Goal: Contribute content: Contribute content

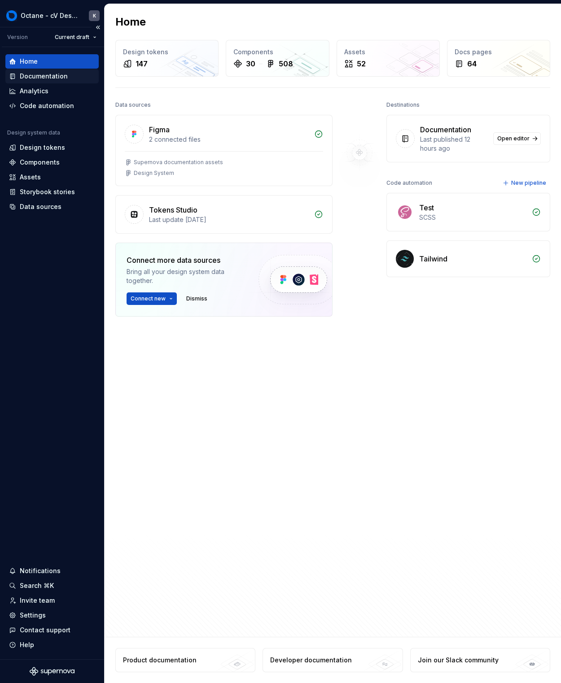
click at [41, 79] on div "Documentation" at bounding box center [44, 76] width 48 height 9
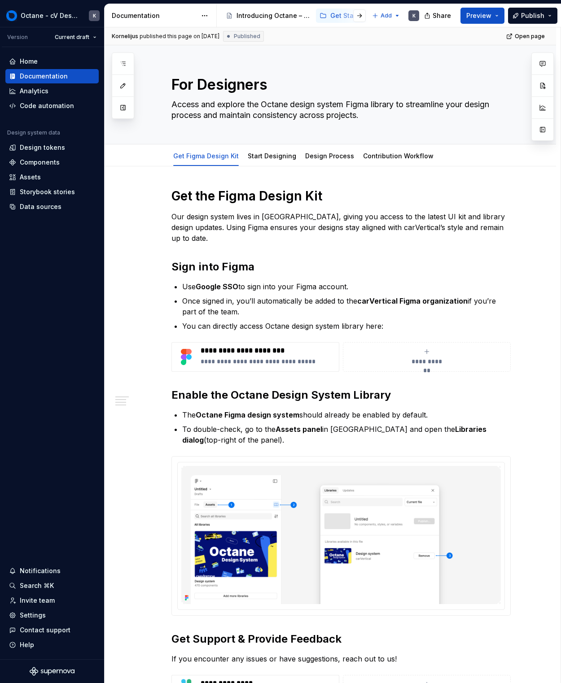
click at [339, 13] on div at bounding box center [352, 16] width 34 height 16
click at [342, 15] on div at bounding box center [352, 16] width 34 height 16
click at [332, 15] on div "Get Started" at bounding box center [348, 15] width 36 height 9
click at [203, 17] on html "Octane - cV Design System K Version Current draft Home Documentation Analytics …" at bounding box center [280, 341] width 561 height 683
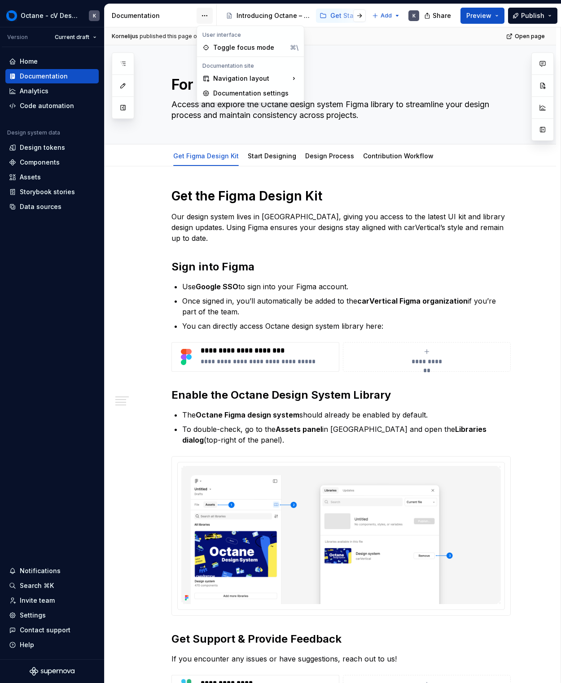
click at [203, 17] on html "Octane - cV Design System K Version Current draft Home Documentation Analytics …" at bounding box center [280, 341] width 561 height 683
click at [232, 34] on div "User interface" at bounding box center [250, 34] width 103 height 7
click at [233, 44] on div "Toggle focus mode" at bounding box center [249, 47] width 73 height 9
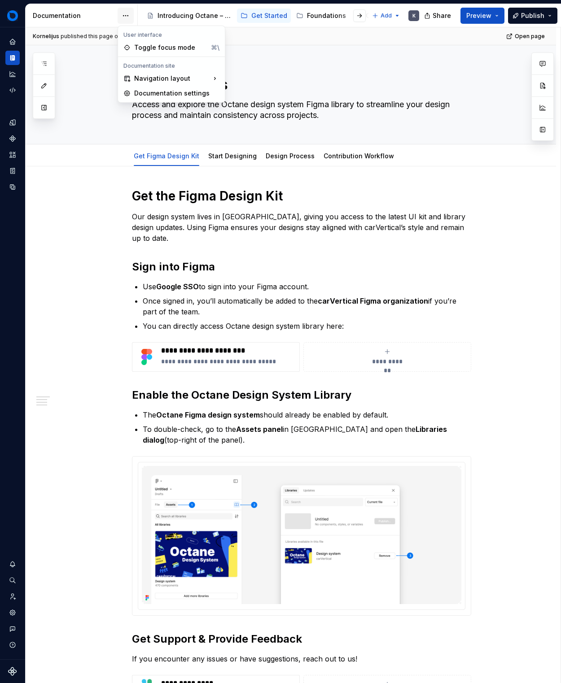
click at [121, 14] on html "Octane - cV Design System K Design system data Documentation Accessibility guid…" at bounding box center [280, 341] width 561 height 683
click at [168, 46] on div "Toggle focus mode" at bounding box center [170, 47] width 73 height 9
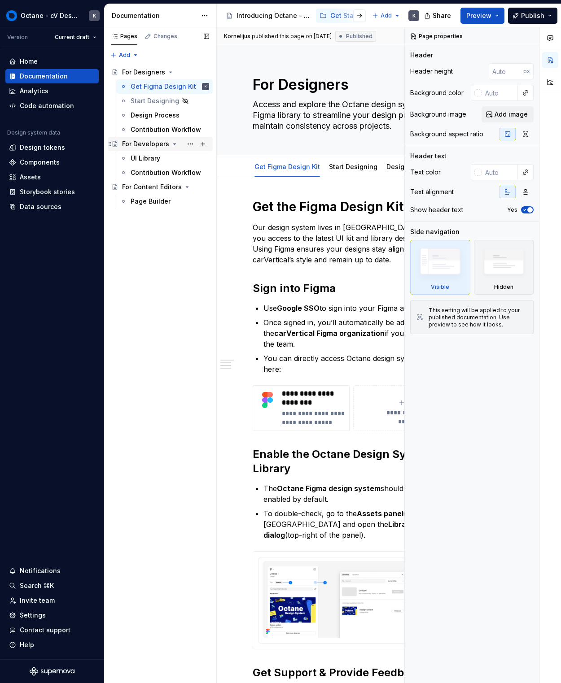
click at [161, 145] on div "For Developers" at bounding box center [145, 144] width 47 height 9
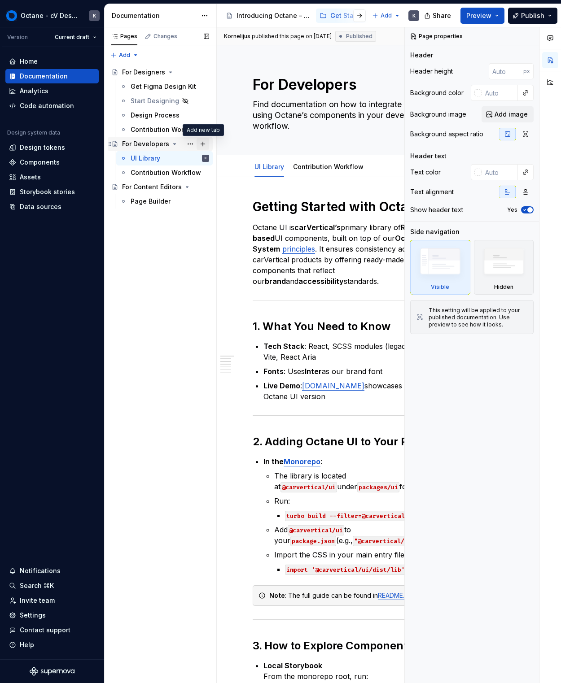
click at [200, 144] on button "Page tree" at bounding box center [202, 144] width 13 height 13
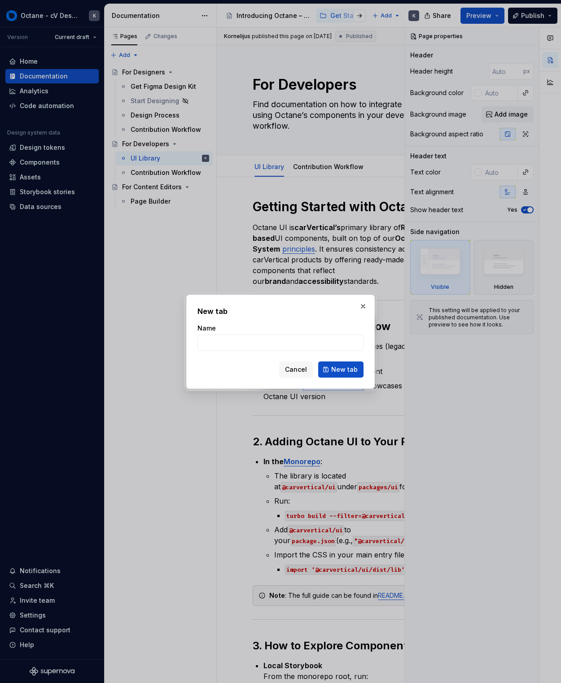
type textarea "*"
type input "Page Builder"
click at [337, 370] on span "New tab" at bounding box center [344, 369] width 26 height 9
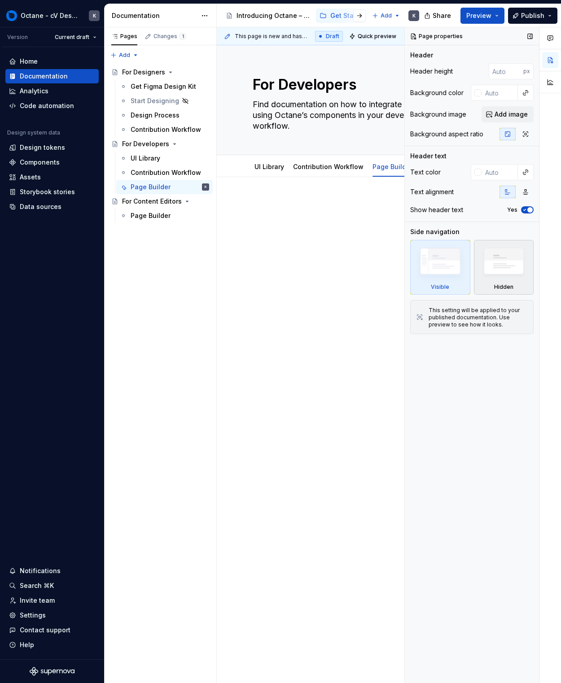
drag, startPoint x: 321, startPoint y: 265, endPoint x: 513, endPoint y: 254, distance: 191.9
click at [323, 265] on div "This page is new and has not been published yet. Draft Quick preview Publish ch…" at bounding box center [311, 355] width 188 height 656
click at [342, 214] on div at bounding box center [351, 216] width 197 height 34
click at [373, 292] on div at bounding box center [351, 312] width 269 height 271
click at [353, 292] on div "This page is new and has not been published yet. Draft Quick preview Publish ch…" at bounding box center [311, 355] width 188 height 656
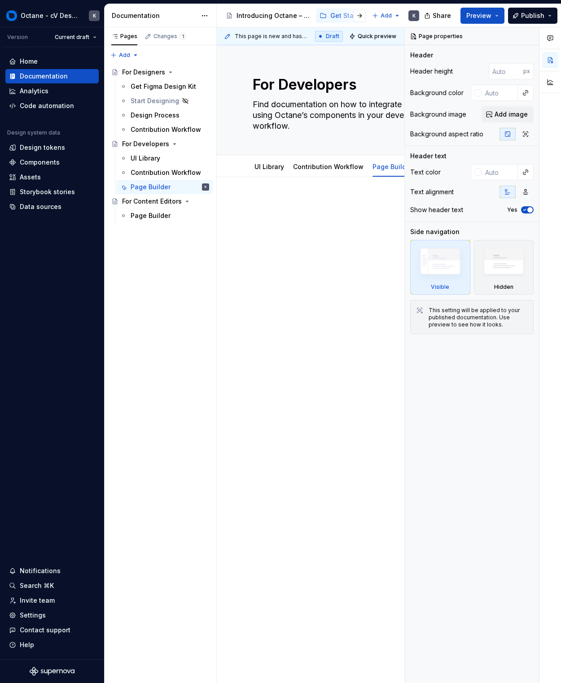
click at [307, 227] on div at bounding box center [351, 216] width 197 height 34
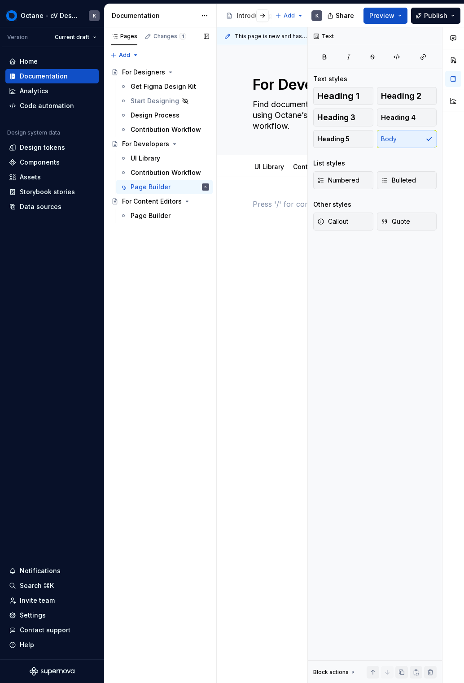
click at [141, 236] on div "Pages Changes 1 Add Accessibility guide for tree Page tree. Navigate the tree w…" at bounding box center [160, 355] width 112 height 656
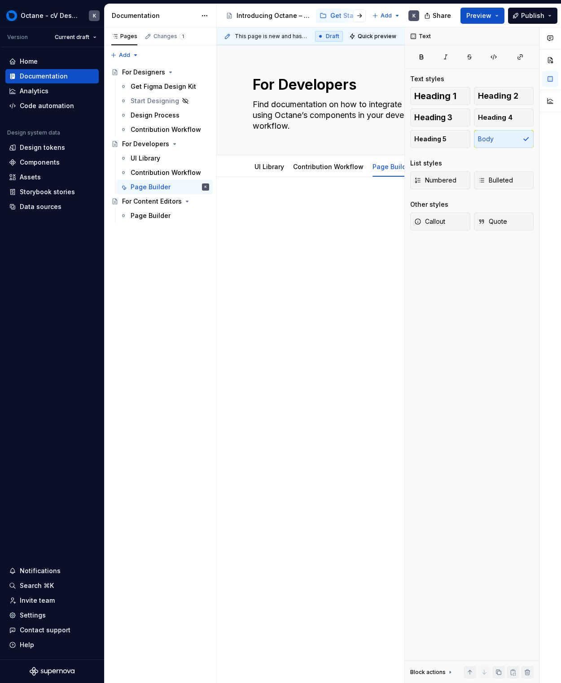
type textarea "*"
click at [323, 236] on div at bounding box center [351, 221] width 197 height 45
paste div
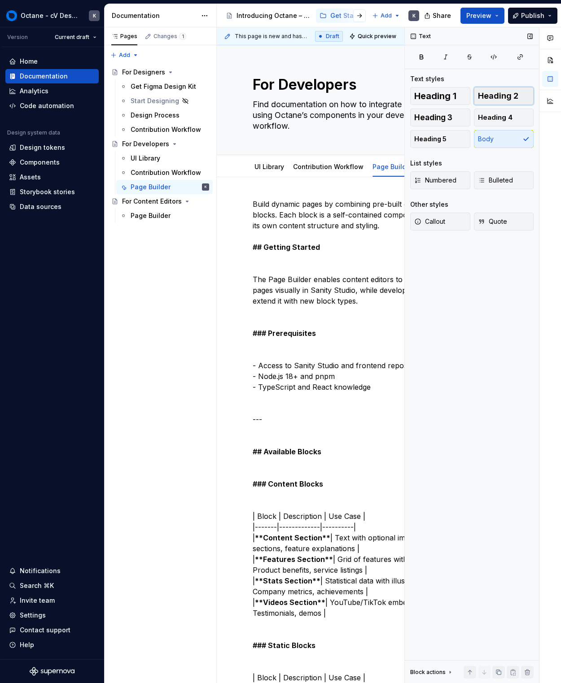
click at [479, 102] on button "Heading 2" at bounding box center [504, 96] width 60 height 18
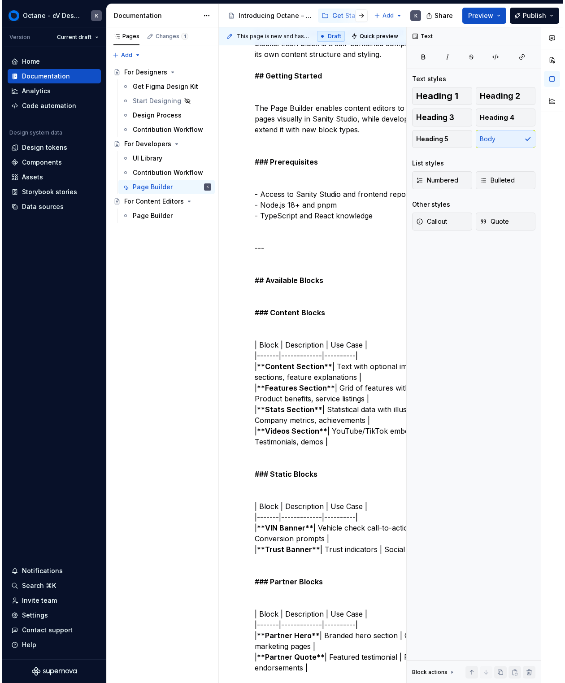
scroll to position [0, 0]
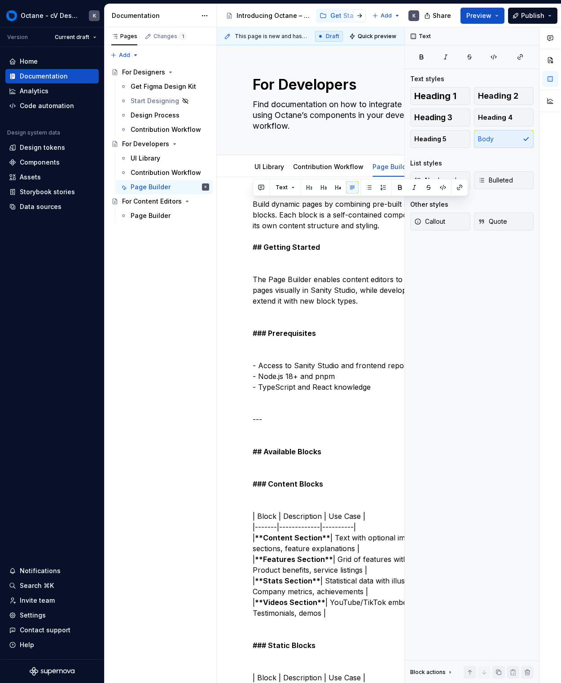
click at [314, 166] on link "Contribution Workflow" at bounding box center [328, 167] width 70 height 8
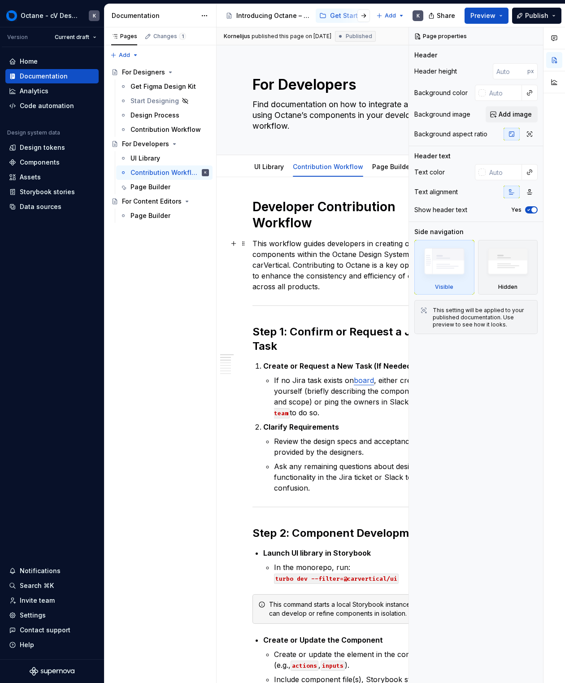
click at [290, 287] on p "This workflow guides developers in creating or updating components within the O…" at bounding box center [351, 265] width 197 height 54
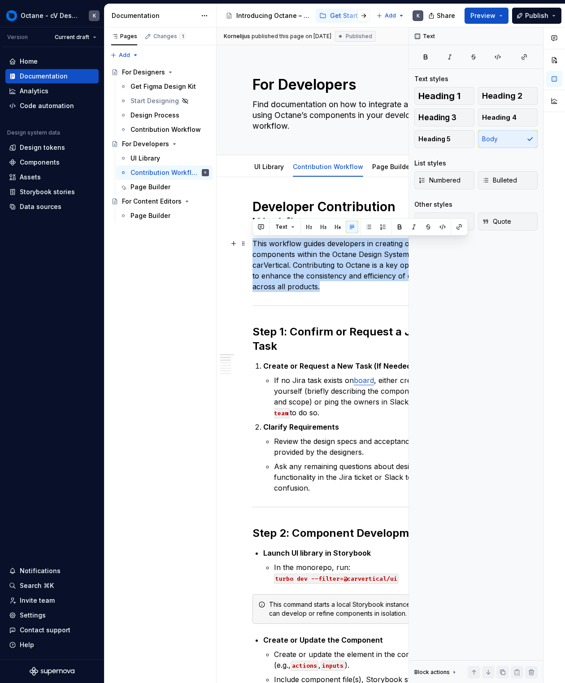
click at [298, 279] on p "This workflow guides developers in creating or updating components within the O…" at bounding box center [351, 265] width 197 height 54
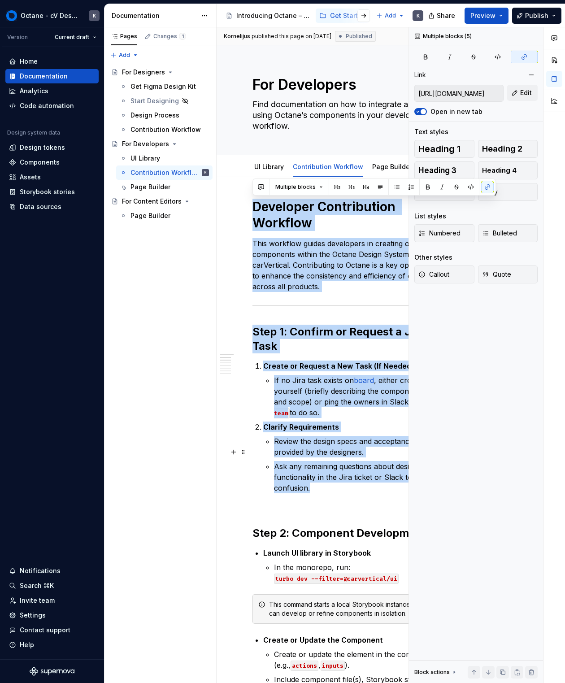
drag, startPoint x: 256, startPoint y: 208, endPoint x: 350, endPoint y: 470, distance: 278.4
copy div "Developer Contribution Workflow This workflow guides developers in creating or …"
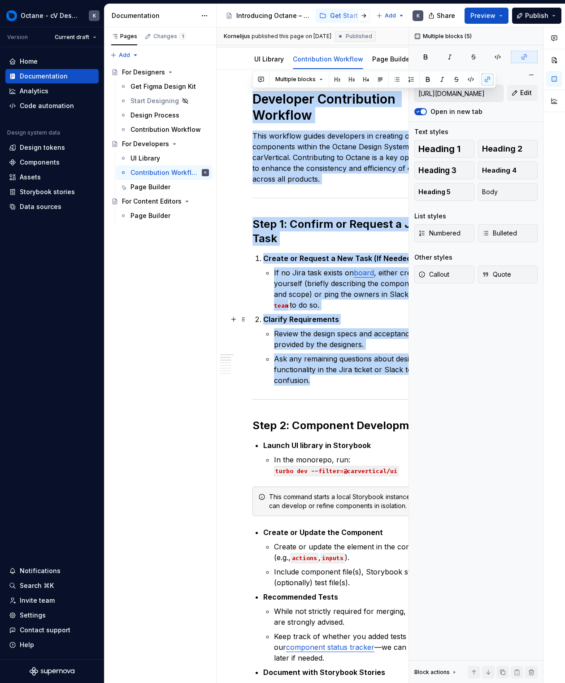
scroll to position [106, 0]
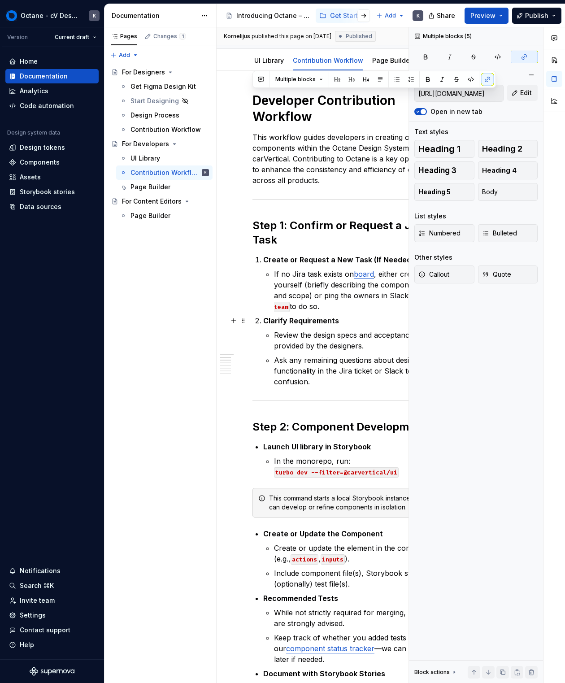
click at [375, 315] on li "Clarify Requirements Review the design specs and acceptance criteria provided b…" at bounding box center [356, 351] width 187 height 72
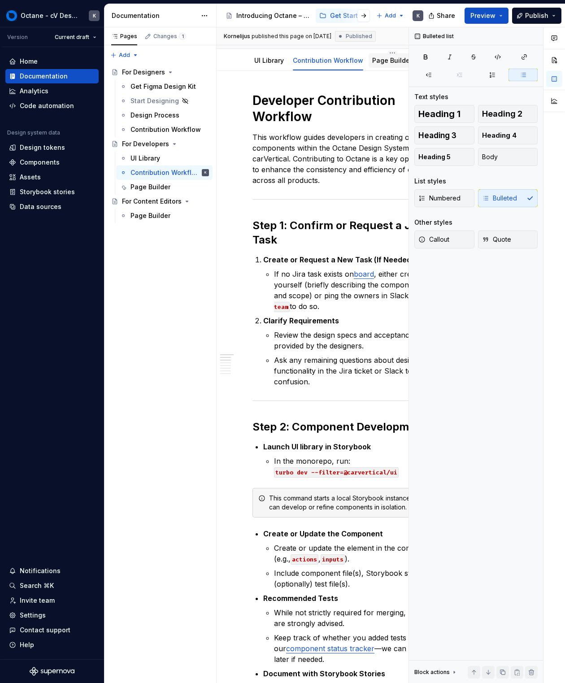
click at [384, 63] on link "Page Builder" at bounding box center [392, 61] width 40 height 8
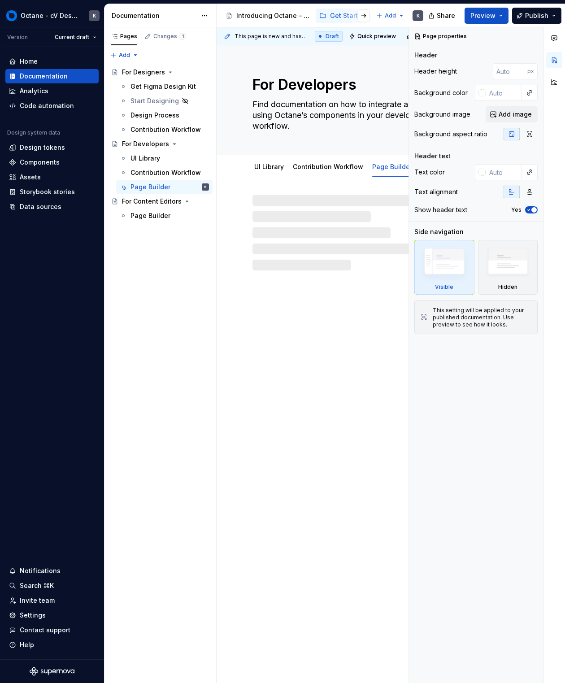
type textarea "*"
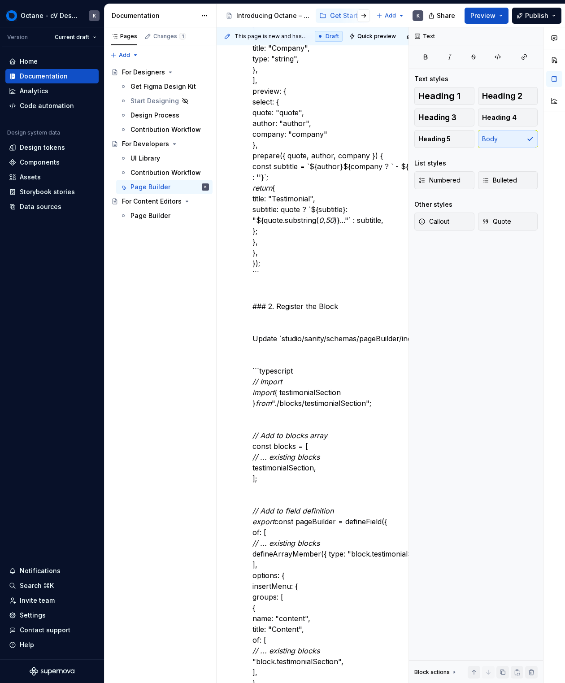
scroll to position [1345, 0]
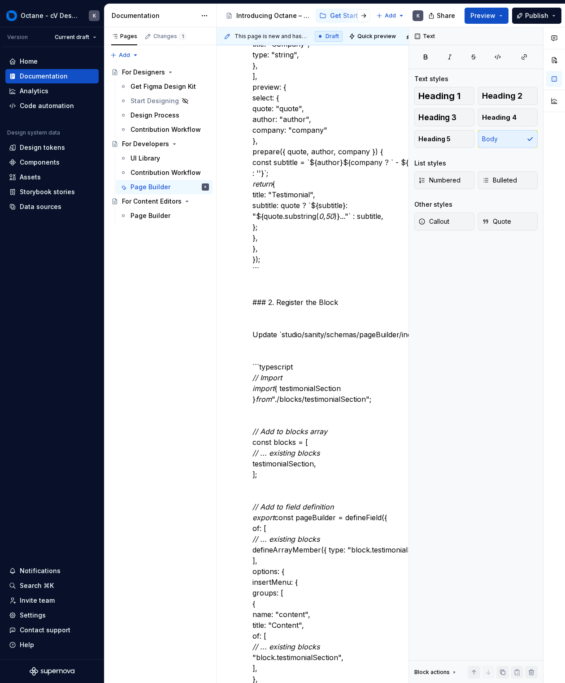
drag, startPoint x: 348, startPoint y: 294, endPoint x: 487, endPoint y: 152, distance: 199.2
click at [506, 139] on div "Heading 1 Heading 2 Heading 3 Heading 4 Heading 5 Body" at bounding box center [476, 117] width 123 height 61
click at [529, 139] on div "Heading 1 Heading 2 Heading 3 Heading 4 Heading 5 Body" at bounding box center [476, 117] width 123 height 61
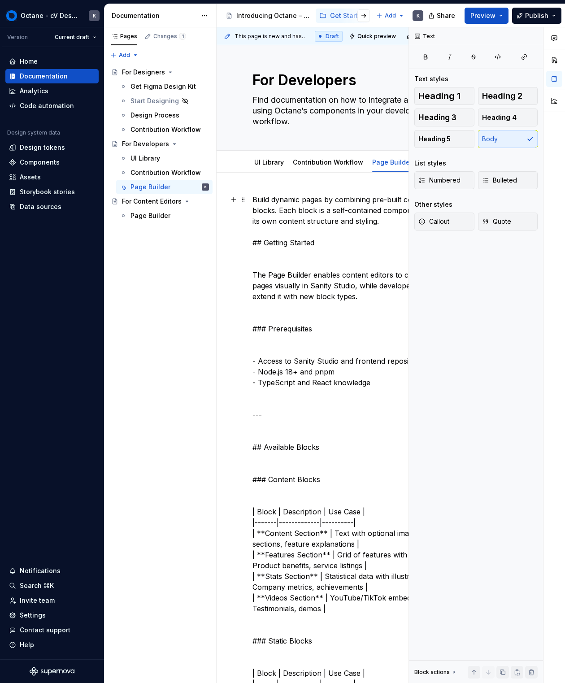
scroll to position [0, 0]
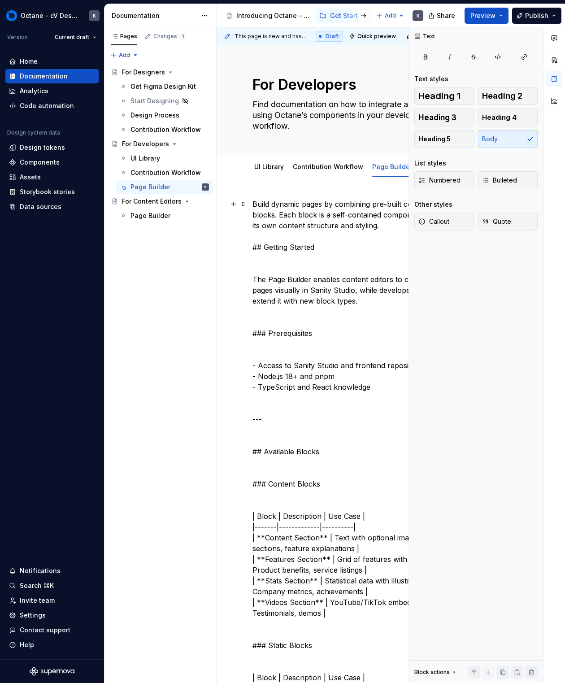
click at [242, 204] on span at bounding box center [243, 204] width 7 height 13
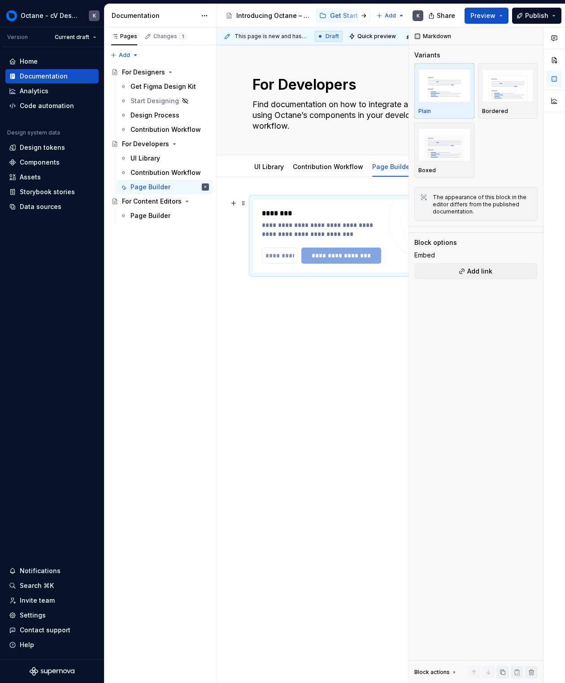
click at [306, 224] on div "**********" at bounding box center [321, 230] width 119 height 18
click at [331, 236] on div "**********" at bounding box center [321, 230] width 119 height 18
click at [279, 253] on input "text" at bounding box center [280, 256] width 36 height 16
click at [308, 248] on div "**********" at bounding box center [321, 256] width 119 height 16
click at [326, 243] on div "**********" at bounding box center [321, 236] width 119 height 56
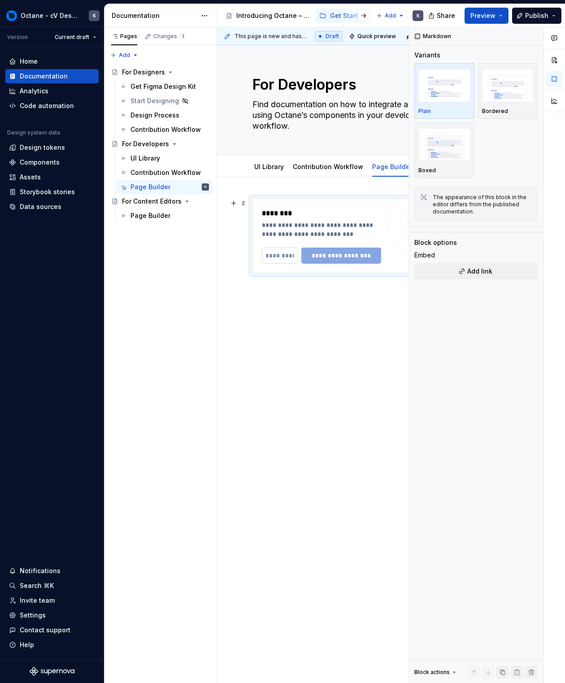
click at [294, 250] on input "text" at bounding box center [280, 256] width 36 height 16
type textarea "*"
click at [290, 255] on input "text" at bounding box center [280, 256] width 36 height 16
paste input "**********"
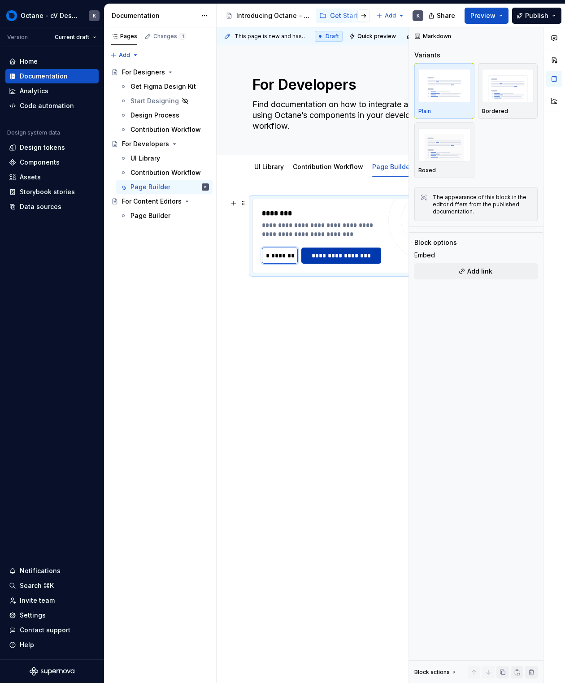
type input "**********"
click at [319, 257] on span "**********" at bounding box center [341, 255] width 68 height 9
type textarea "*"
click at [276, 257] on input "text" at bounding box center [280, 256] width 36 height 16
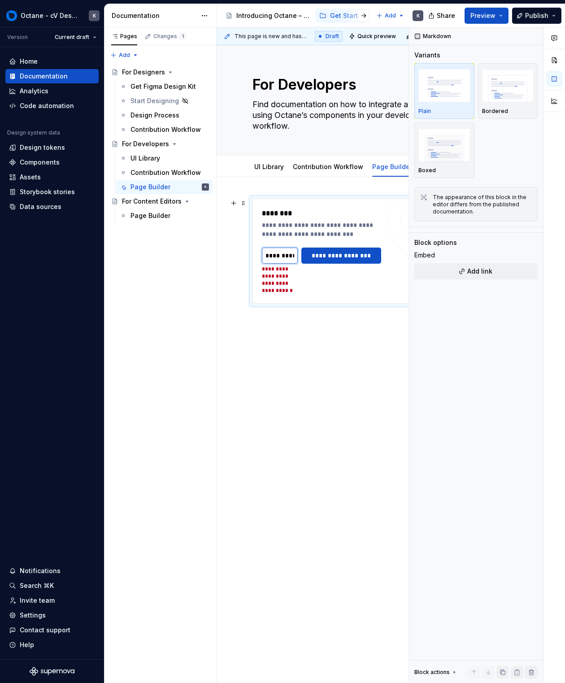
click at [276, 257] on input "text" at bounding box center [280, 256] width 36 height 16
click at [306, 369] on div "**********" at bounding box center [351, 348] width 269 height 342
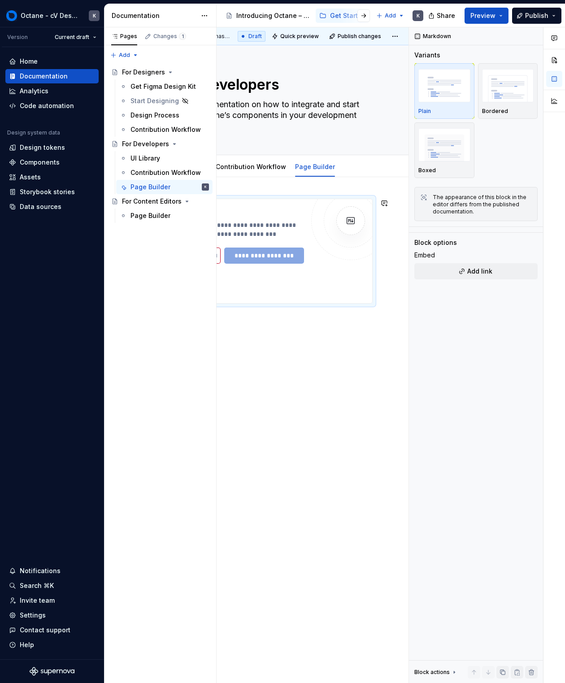
scroll to position [0, 77]
click at [353, 218] on img at bounding box center [351, 221] width 18 height 18
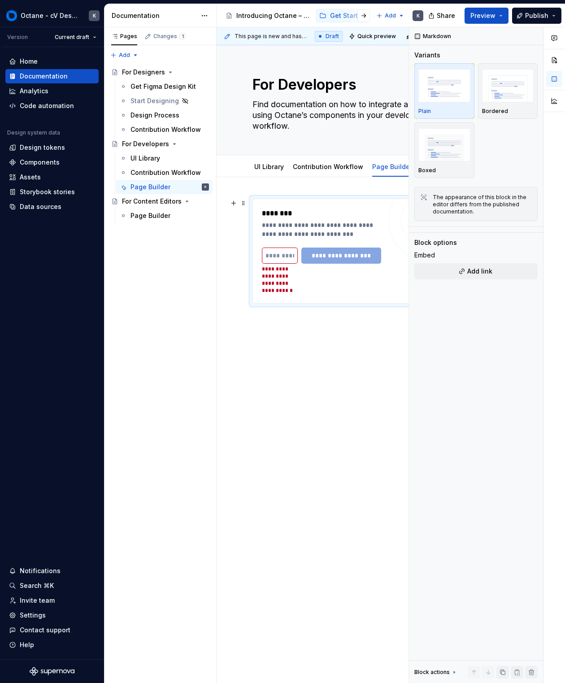
click at [312, 241] on div "**********" at bounding box center [321, 251] width 119 height 86
click at [304, 301] on div "**********" at bounding box center [351, 251] width 196 height 104
click at [308, 312] on div "**********" at bounding box center [351, 257] width 197 height 116
click at [313, 319] on div "**********" at bounding box center [351, 348] width 269 height 342
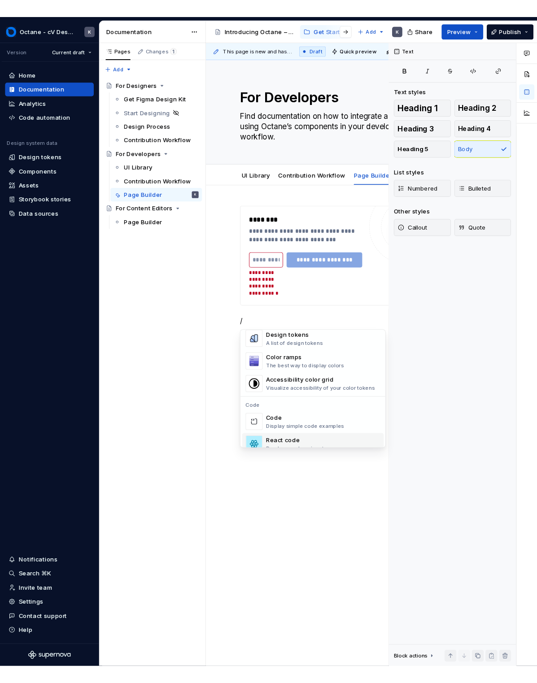
scroll to position [684, 0]
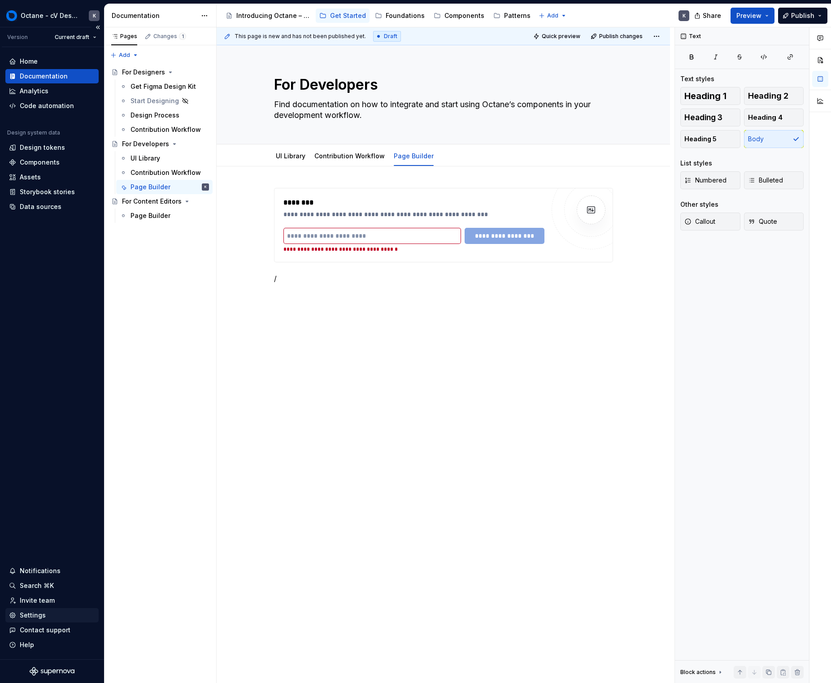
click at [28, 618] on div "Settings" at bounding box center [33, 615] width 26 height 9
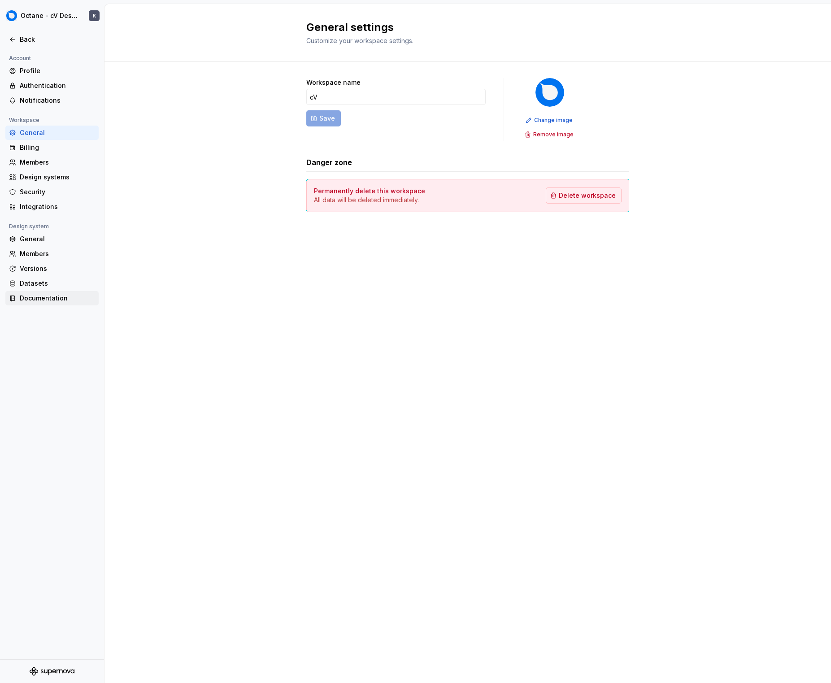
click at [55, 295] on div "Documentation" at bounding box center [57, 298] width 75 height 9
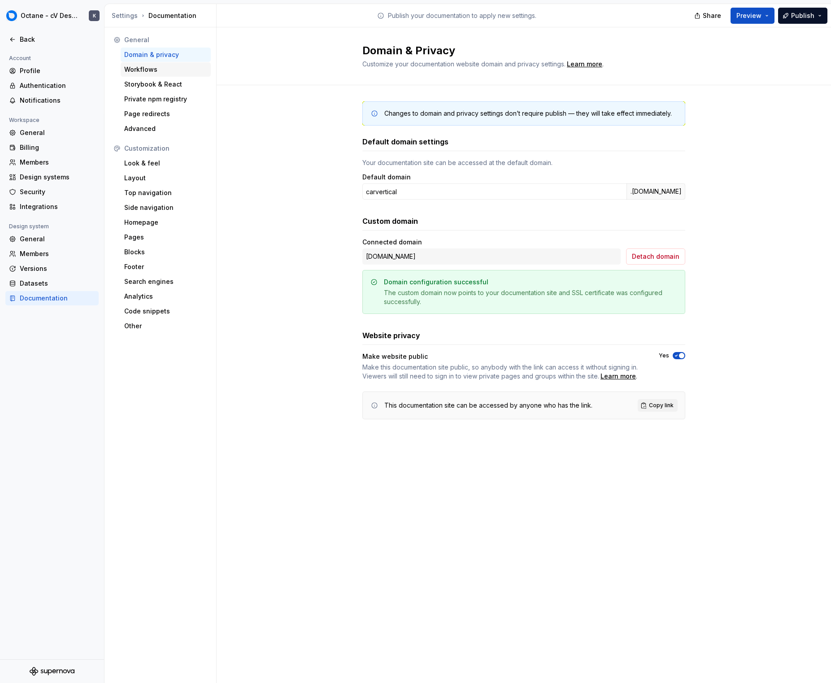
click at [175, 71] on div "Workflows" at bounding box center [165, 69] width 83 height 9
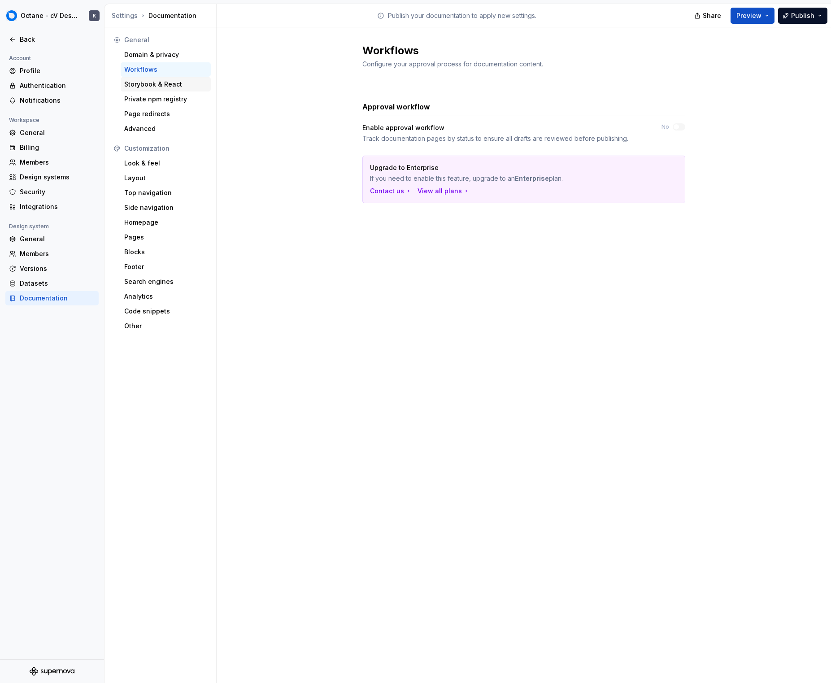
click at [176, 85] on div "Storybook & React" at bounding box center [165, 84] width 83 height 9
type textarea "*"
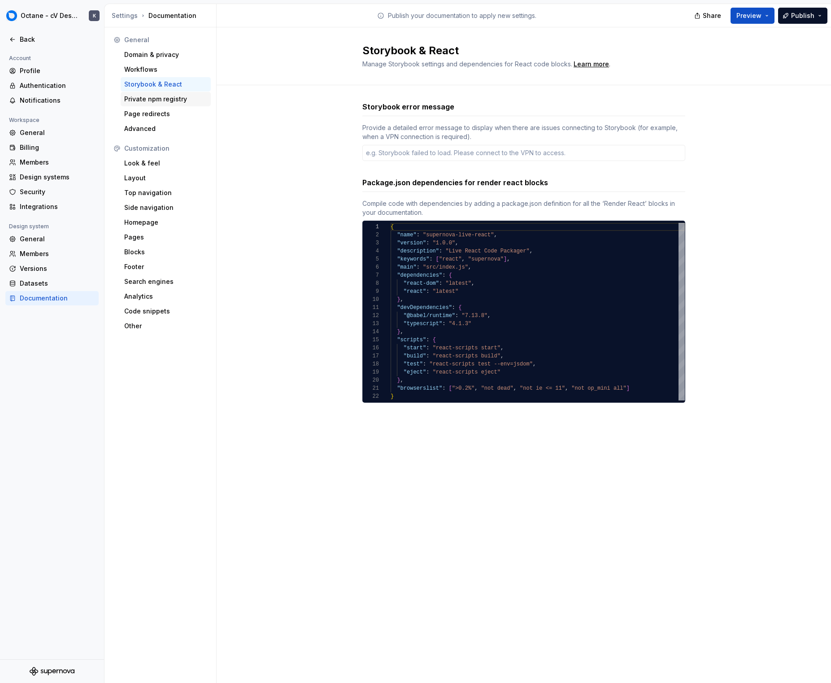
click at [174, 95] on div "Private npm registry" at bounding box center [165, 99] width 83 height 9
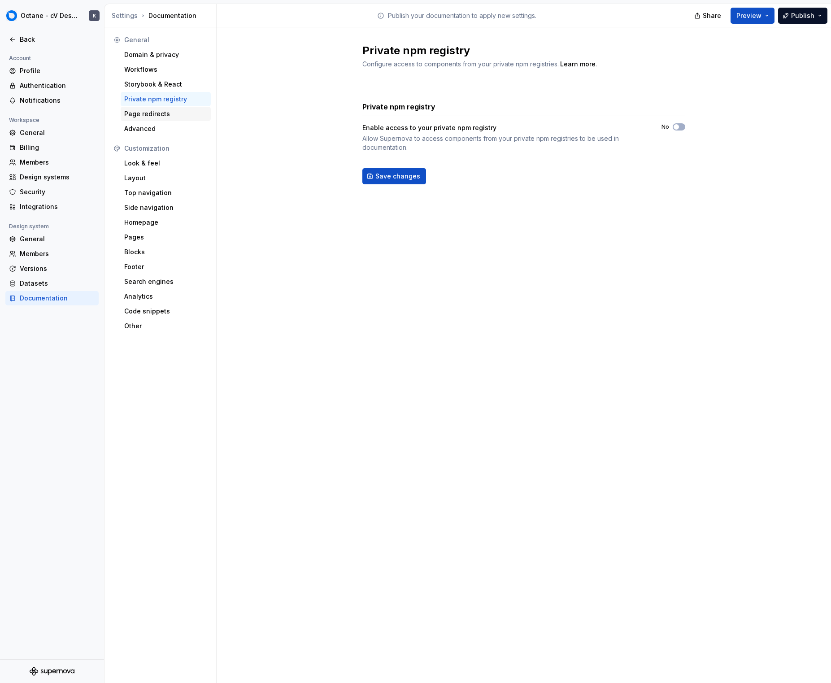
click at [171, 107] on div "Page redirects" at bounding box center [166, 114] width 90 height 14
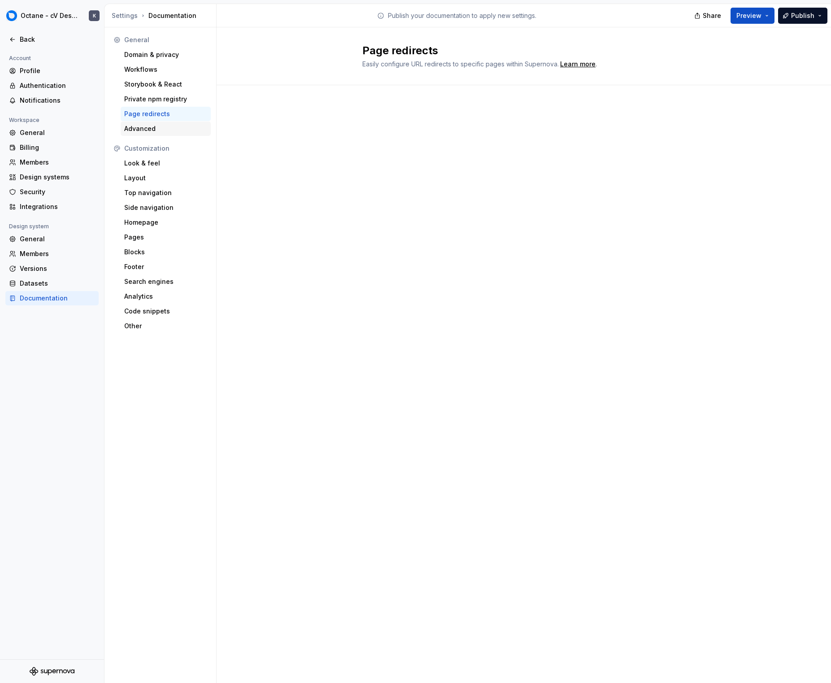
click at [167, 128] on div "Advanced" at bounding box center [165, 128] width 83 height 9
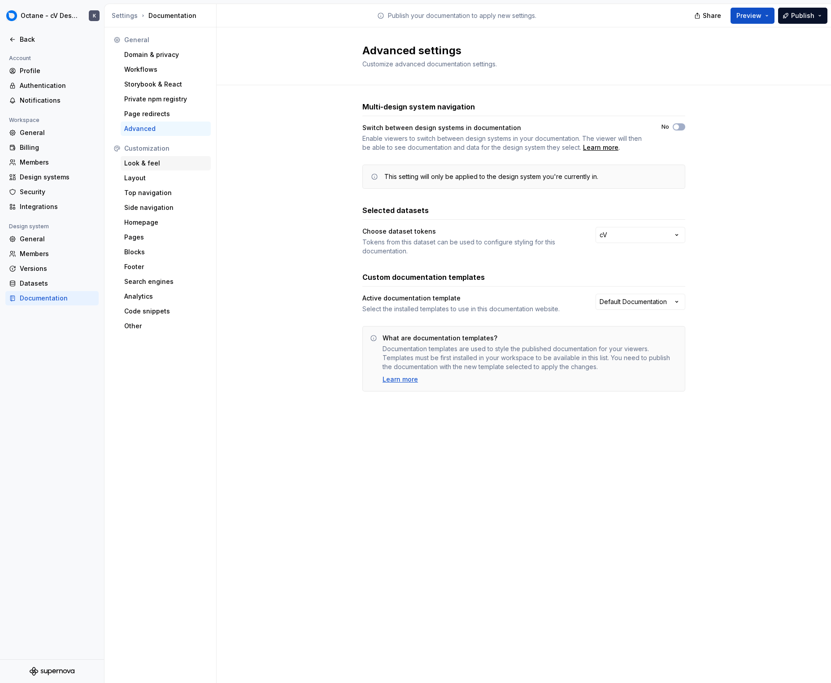
click at [167, 167] on div "Look & feel" at bounding box center [165, 163] width 83 height 9
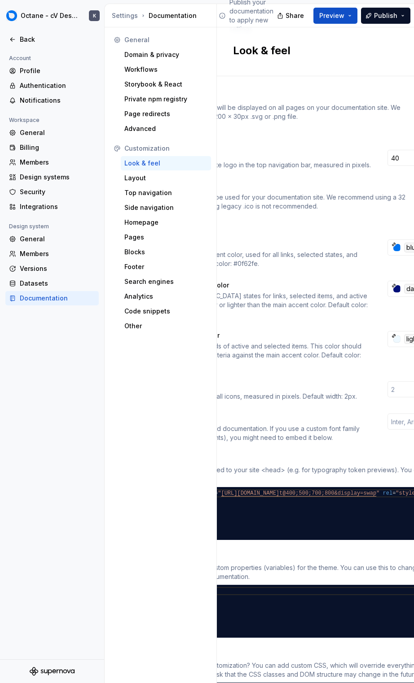
click at [138, 343] on div "General Domain & privacy Workflows Storybook & React Private npm registry Page …" at bounding box center [161, 357] width 112 height 660
click at [155, 337] on div "General Domain & privacy Workflows Storybook & React Private npm registry Page …" at bounding box center [161, 357] width 112 height 660
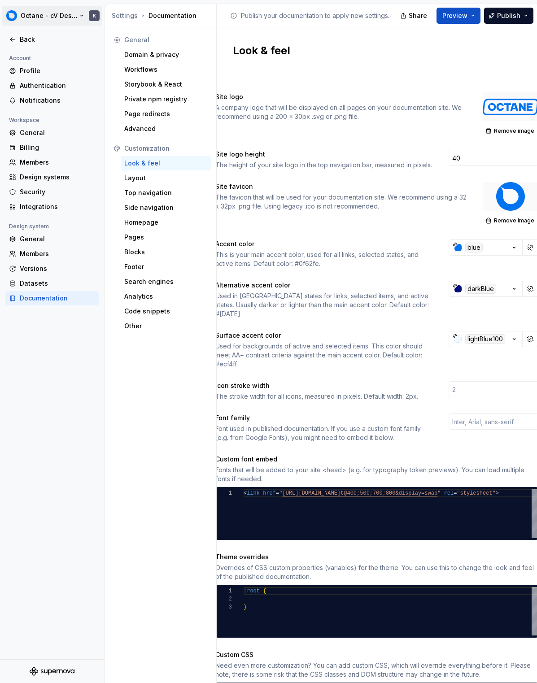
click at [61, 17] on html "Octane - cV Design System K Back Account Profile Authentication Notifications W…" at bounding box center [268, 341] width 537 height 683
click at [59, 36] on div "Workspace" at bounding box center [76, 36] width 92 height 5
drag, startPoint x: 91, startPoint y: 38, endPoint x: 88, endPoint y: 46, distance: 9.1
click at [91, 38] on div "Workspace" at bounding box center [76, 36] width 92 height 5
click at [48, 37] on div "Back" at bounding box center [57, 39] width 75 height 9
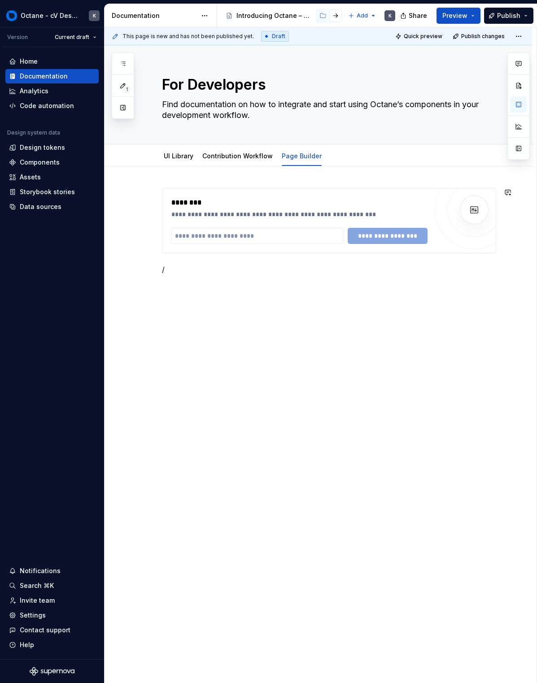
drag, startPoint x: 238, startPoint y: 262, endPoint x: 254, endPoint y: 258, distance: 16.6
click at [238, 262] on div "**********" at bounding box center [329, 231] width 334 height 87
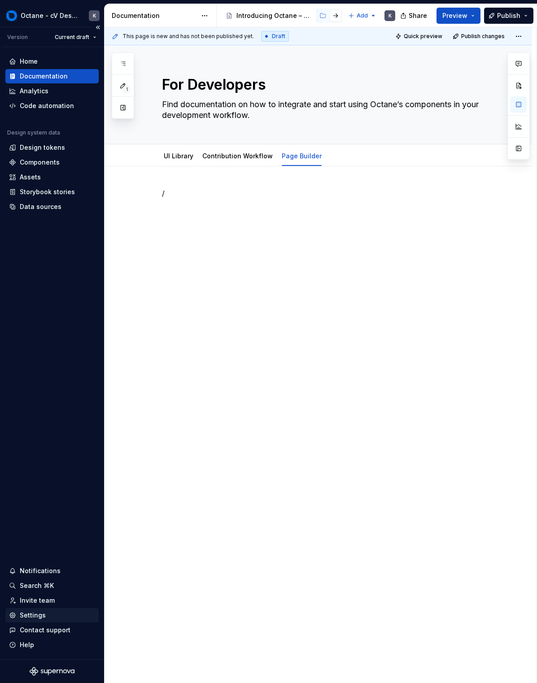
click at [25, 612] on div "Settings" at bounding box center [33, 615] width 26 height 9
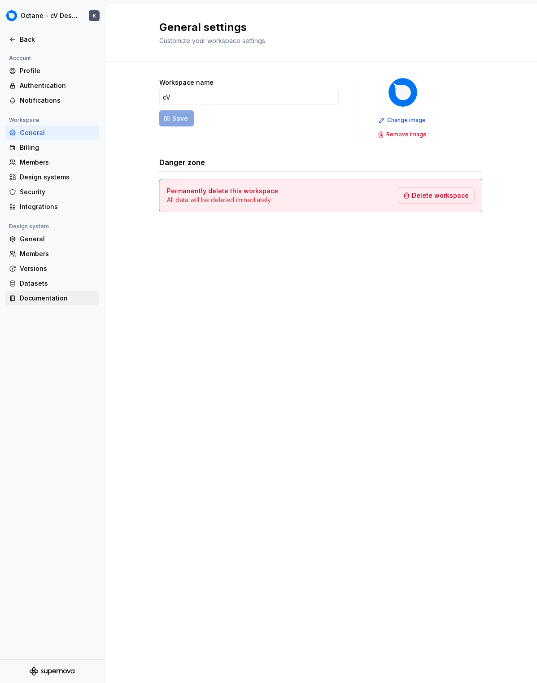
click at [62, 304] on div "Documentation" at bounding box center [51, 298] width 93 height 14
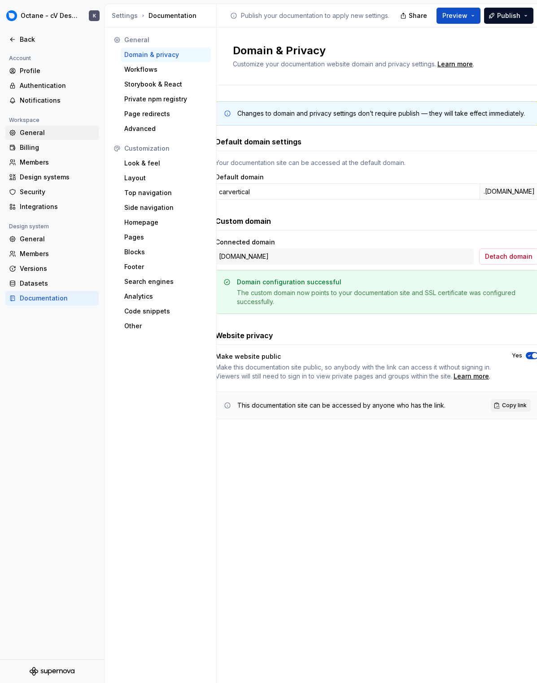
click at [54, 129] on div "General" at bounding box center [57, 132] width 75 height 9
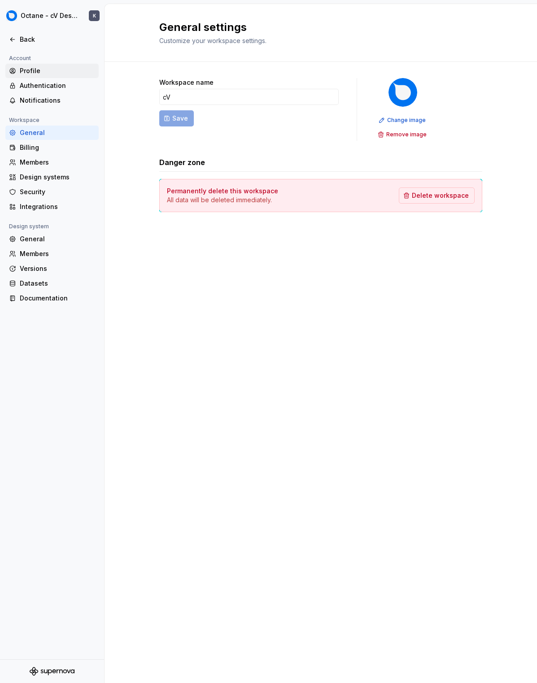
click at [56, 72] on div "Profile" at bounding box center [57, 70] width 75 height 9
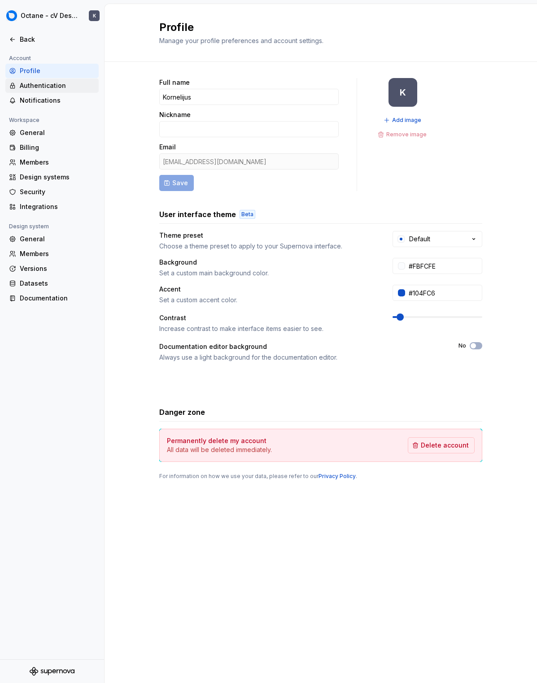
click at [55, 84] on div "Authentication" at bounding box center [57, 85] width 75 height 9
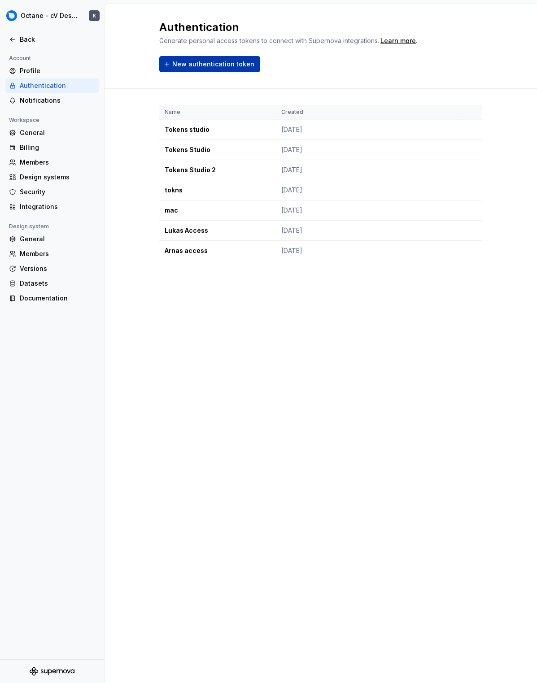
click at [195, 66] on span "New authentication token" at bounding box center [213, 64] width 82 height 9
drag, startPoint x: 212, startPoint y: 259, endPoint x: 148, endPoint y: 173, distance: 107.8
click at [29, 96] on div "Notifications" at bounding box center [57, 100] width 75 height 9
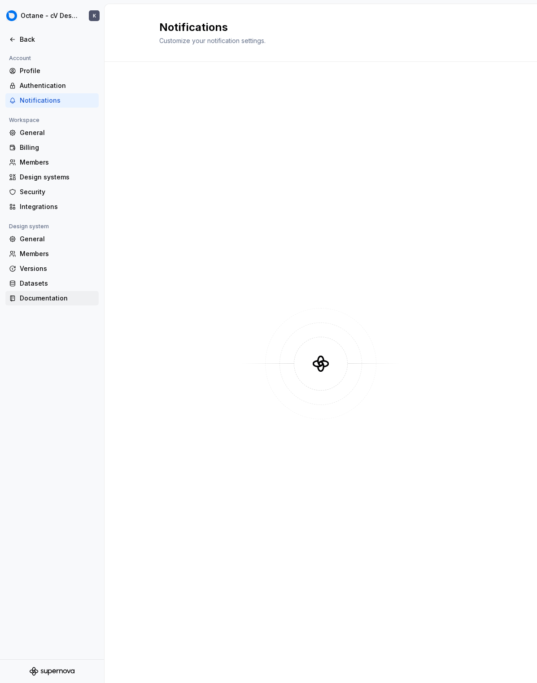
click at [43, 300] on div "Documentation" at bounding box center [57, 298] width 75 height 9
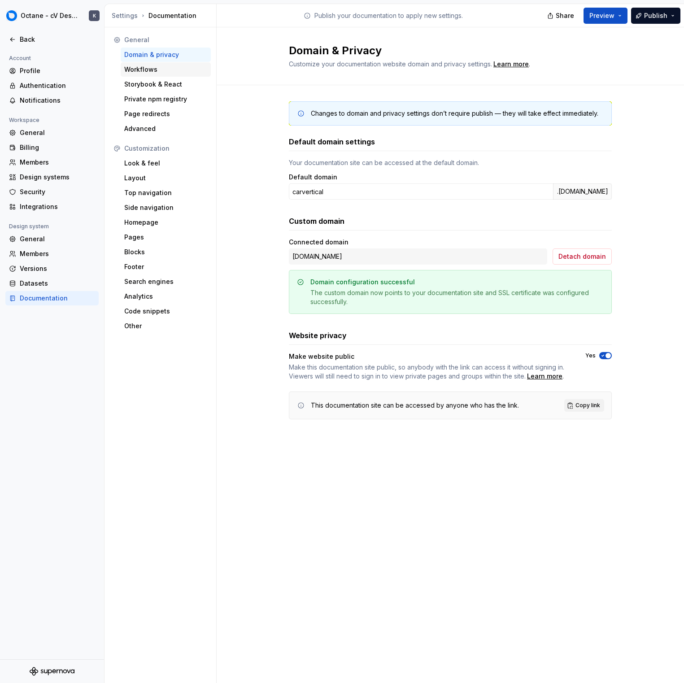
click at [168, 71] on div "Workflows" at bounding box center [165, 69] width 83 height 9
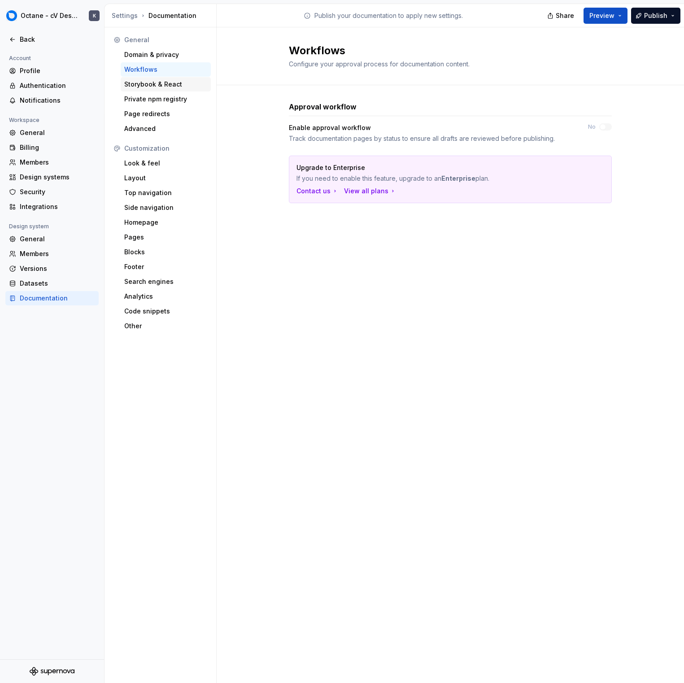
click at [171, 82] on div "Storybook & React" at bounding box center [165, 84] width 83 height 9
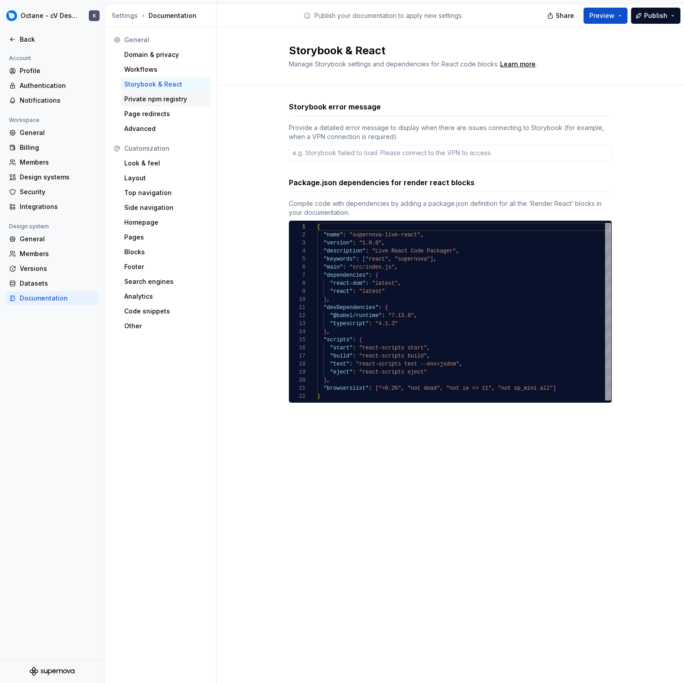
click at [168, 98] on div "Private npm registry" at bounding box center [165, 99] width 83 height 9
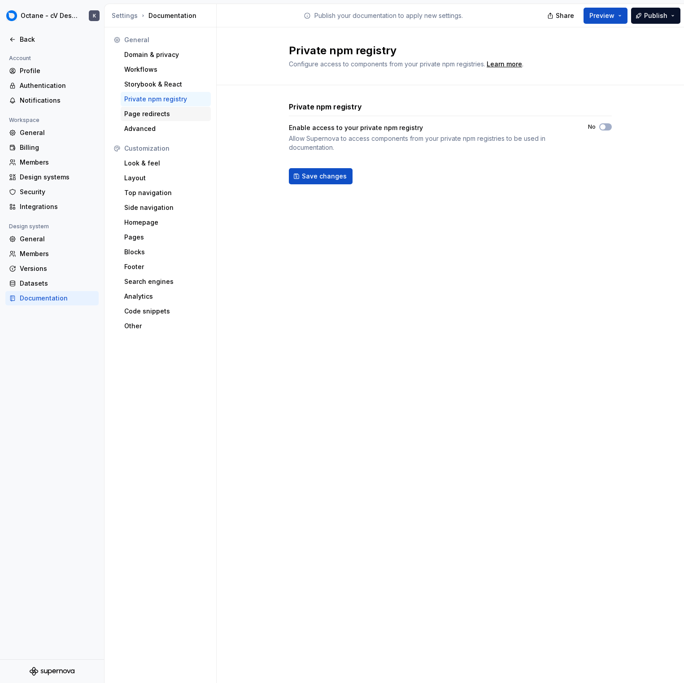
click at [168, 110] on div "Page redirects" at bounding box center [165, 113] width 83 height 9
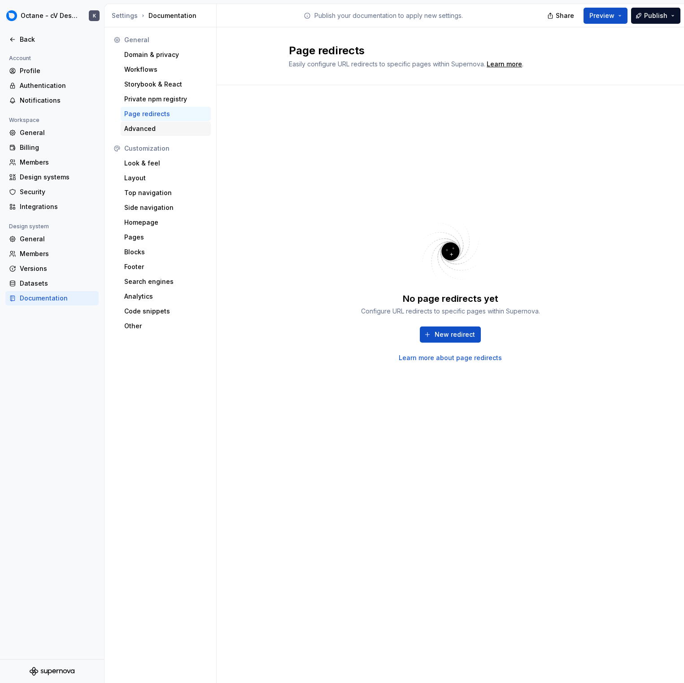
click at [168, 123] on div "Advanced" at bounding box center [166, 129] width 90 height 14
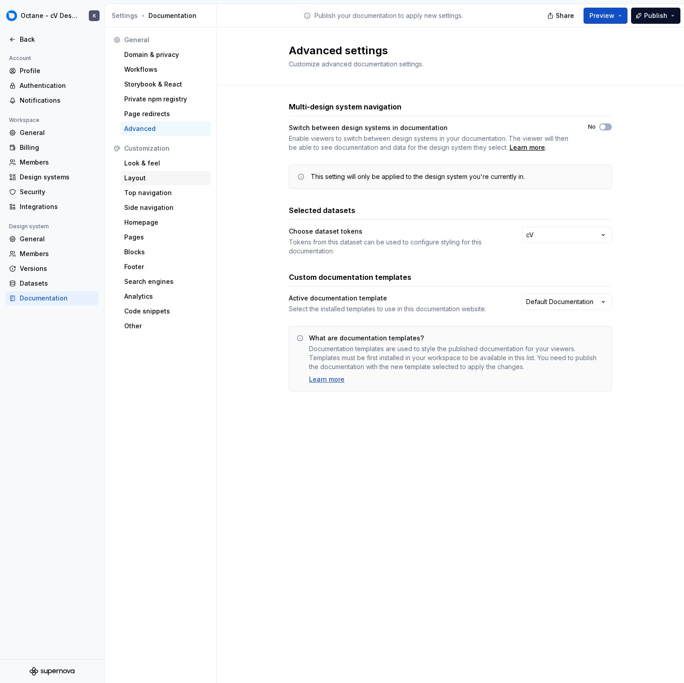
click at [164, 177] on div "Layout" at bounding box center [165, 178] width 83 height 9
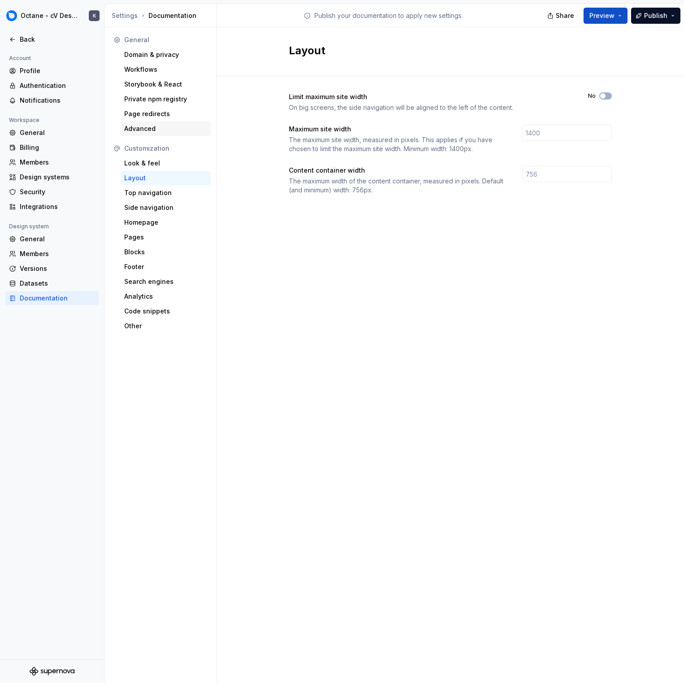
click at [161, 131] on div "Advanced" at bounding box center [165, 128] width 83 height 9
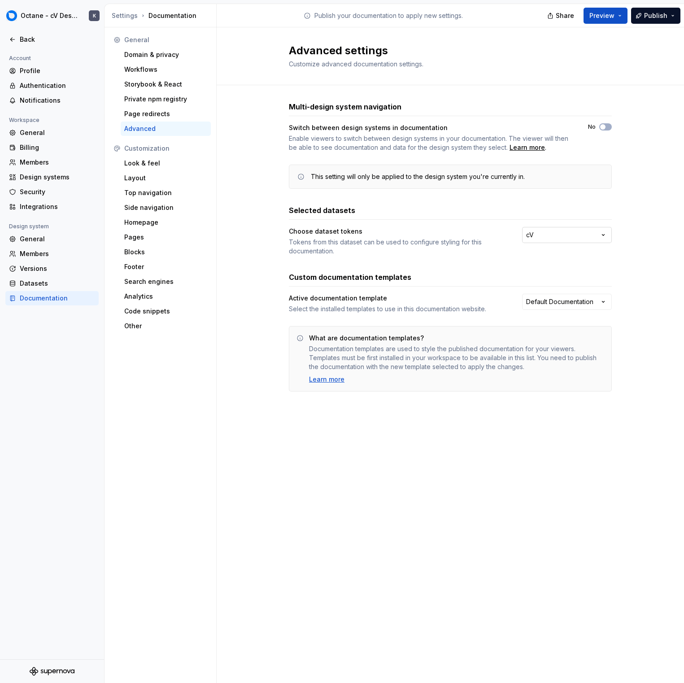
click at [558, 239] on html "Octane - cV Design System K Back Account Profile Authentication Notifications W…" at bounding box center [342, 341] width 684 height 683
click at [186, 160] on div "Look & feel" at bounding box center [165, 163] width 83 height 9
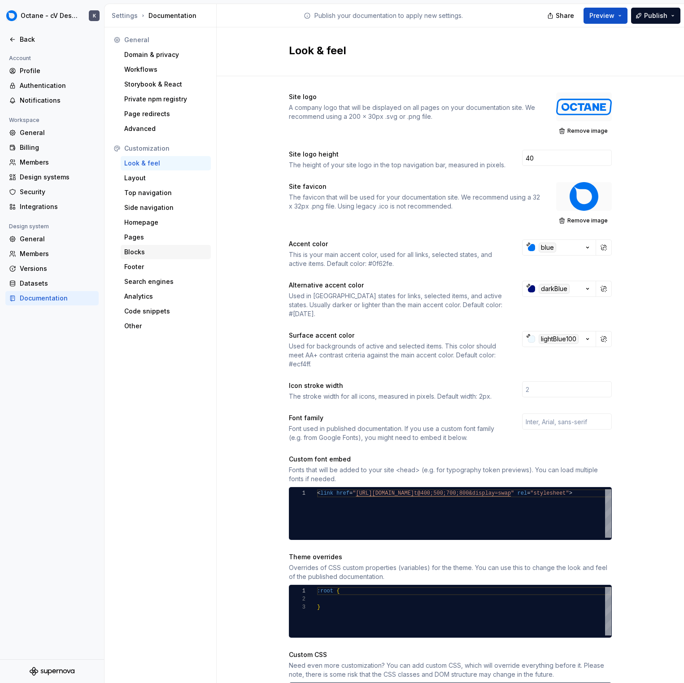
drag, startPoint x: 170, startPoint y: 254, endPoint x: 182, endPoint y: 256, distance: 12.2
click at [169, 254] on div "Blocks" at bounding box center [165, 252] width 83 height 9
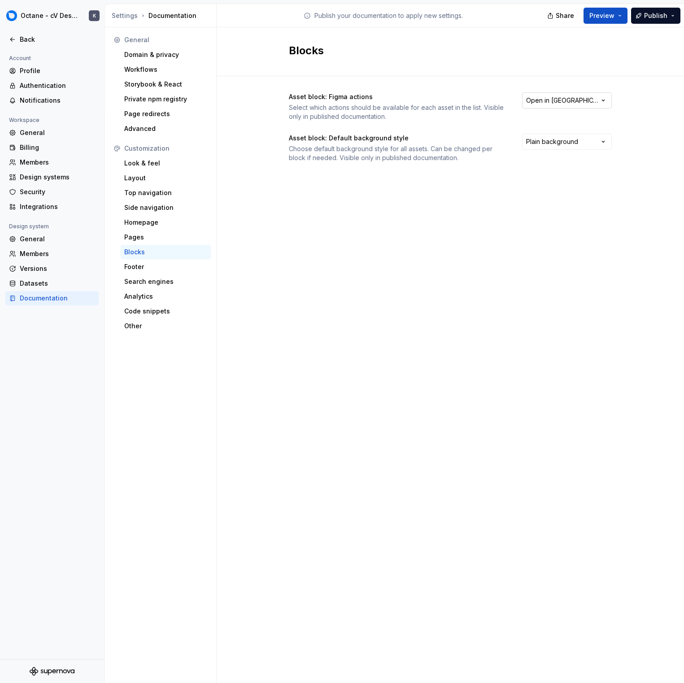
click at [559, 108] on html "Octane - cV Design System K Back Account Profile Authentication Notifications W…" at bounding box center [342, 341] width 684 height 683
click at [154, 273] on div "Footer" at bounding box center [166, 267] width 90 height 14
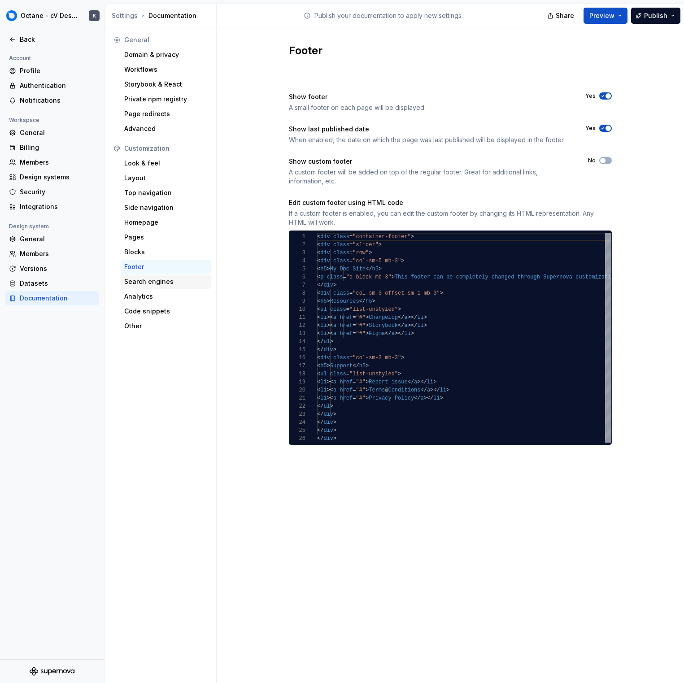
click at [150, 285] on div "Search engines" at bounding box center [165, 281] width 83 height 9
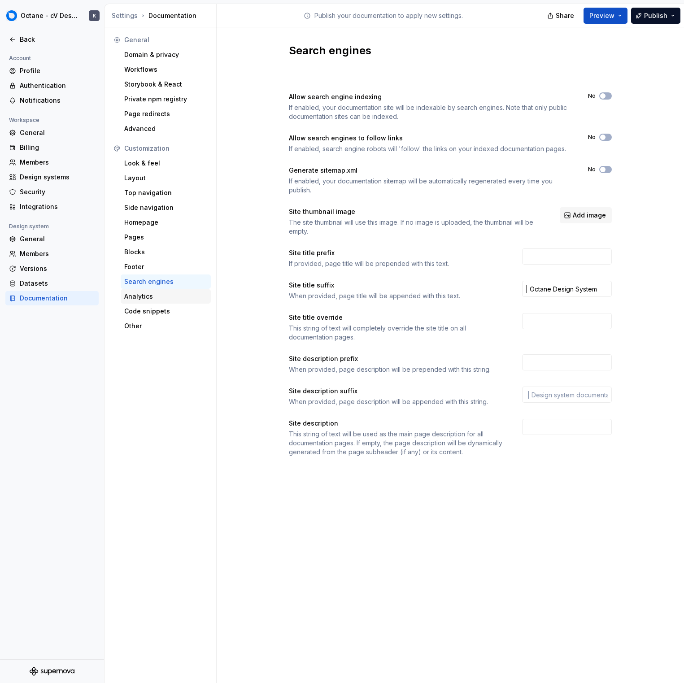
click at [149, 296] on div "Analytics" at bounding box center [165, 296] width 83 height 9
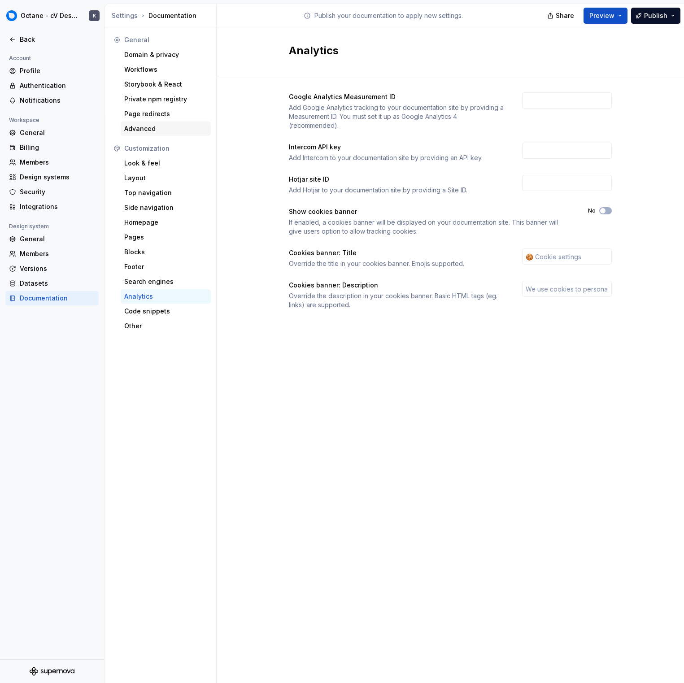
click at [156, 124] on div "Advanced" at bounding box center [165, 128] width 83 height 9
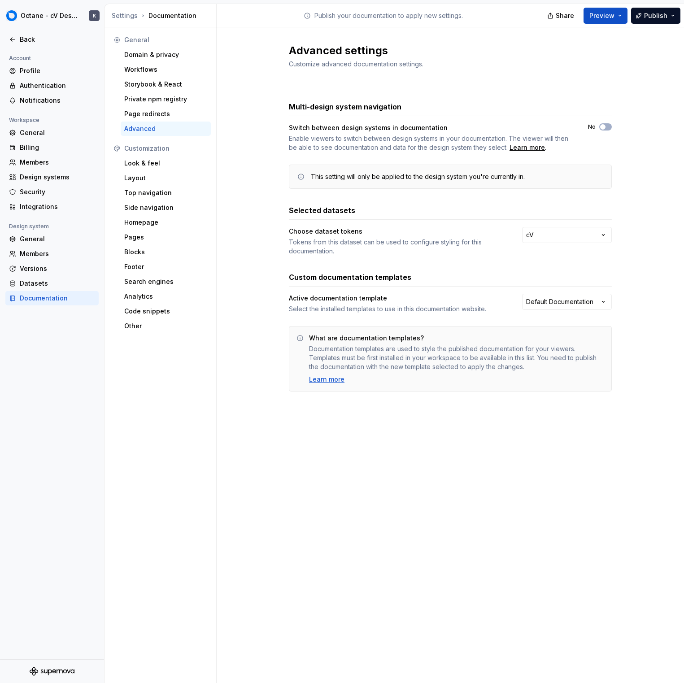
click at [560, 311] on div "Active documentation template Select the installed templates to use in this doc…" at bounding box center [450, 304] width 323 height 20
click at [560, 306] on html "Octane - cV Design System K Back Account Profile Authentication Notifications W…" at bounding box center [342, 341] width 684 height 683
click at [337, 378] on div "Learn more" at bounding box center [326, 379] width 35 height 9
click at [151, 118] on div "Page redirects" at bounding box center [166, 114] width 90 height 14
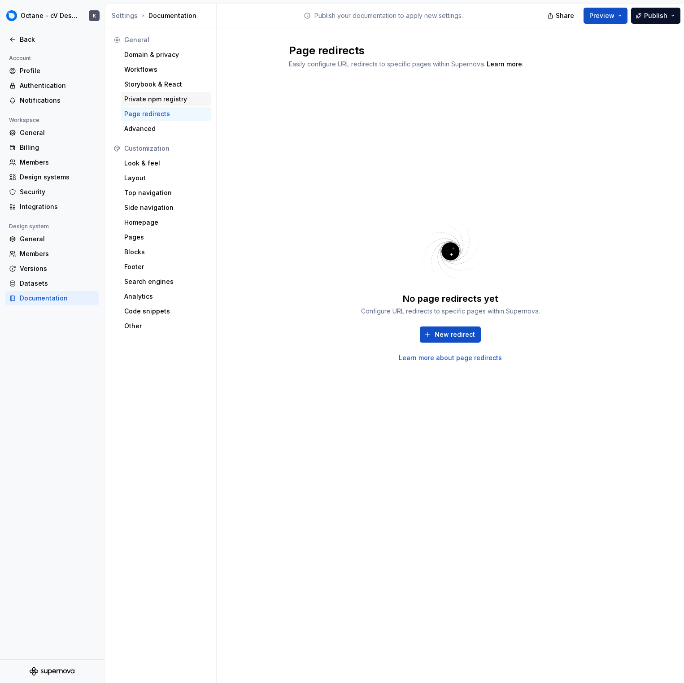
click at [166, 98] on div "Private npm registry" at bounding box center [165, 99] width 83 height 9
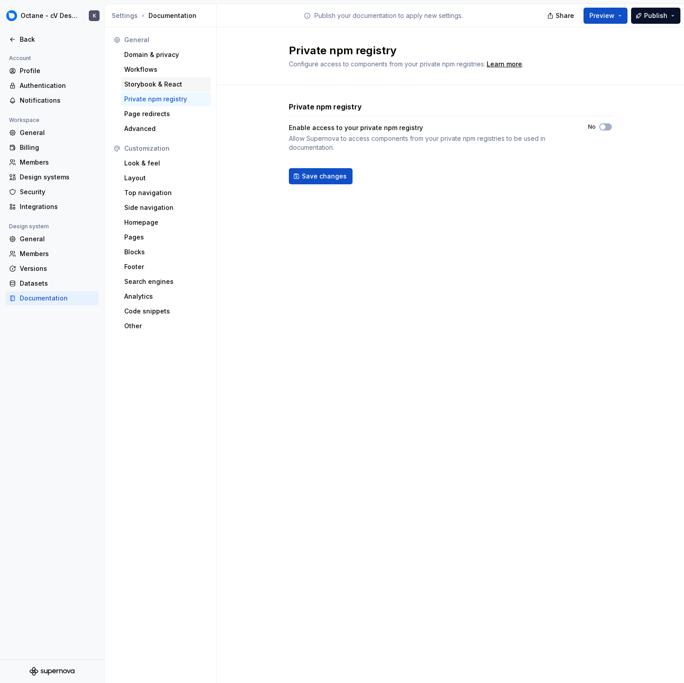
click at [170, 85] on div "Storybook & React" at bounding box center [165, 84] width 83 height 9
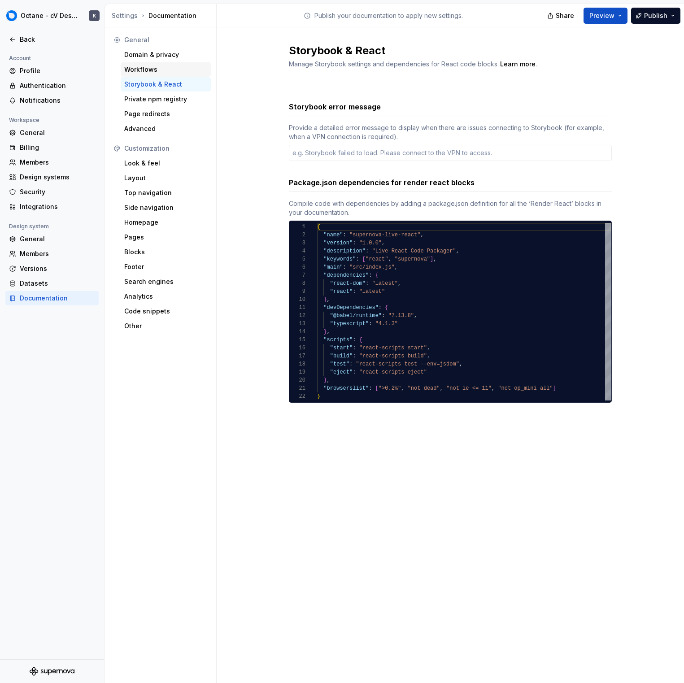
click at [172, 74] on div "Workflows" at bounding box center [166, 69] width 90 height 14
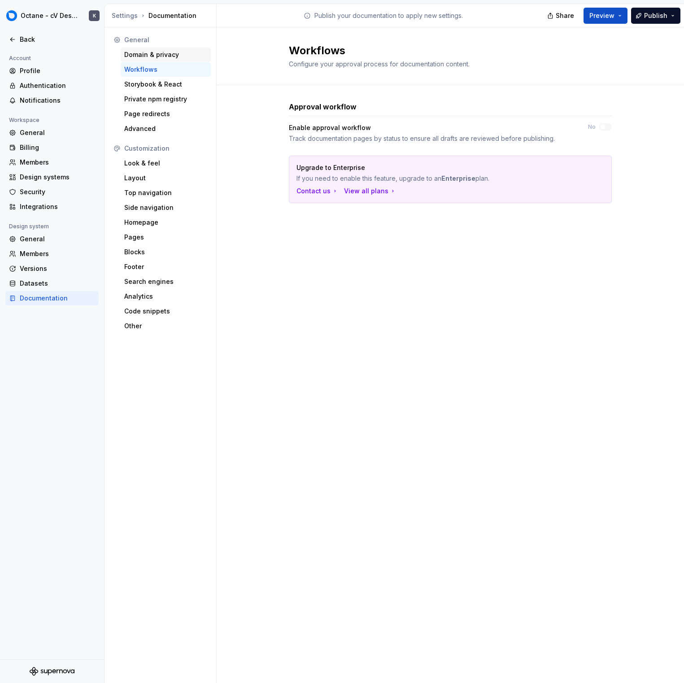
click at [179, 56] on div "Domain & privacy" at bounding box center [165, 54] width 83 height 9
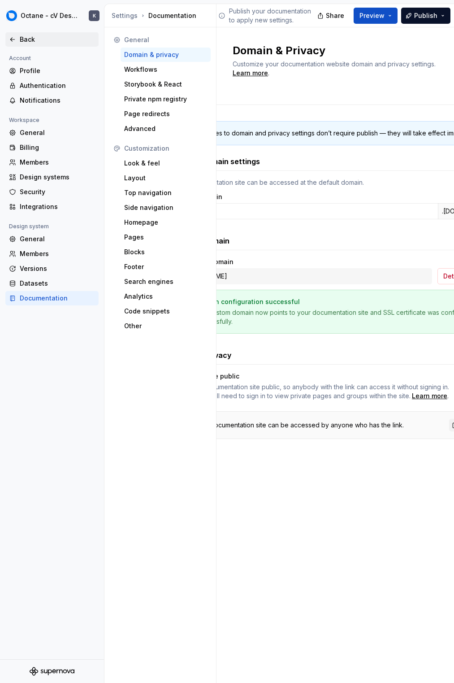
click at [40, 46] on div "Back" at bounding box center [51, 39] width 93 height 14
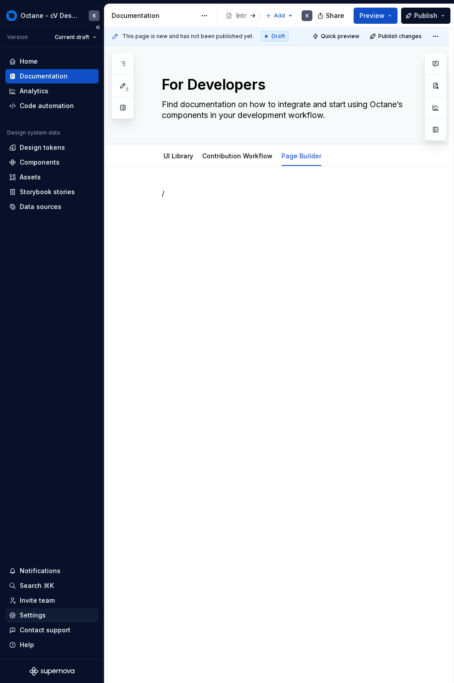
click at [31, 615] on div "Settings" at bounding box center [33, 615] width 26 height 9
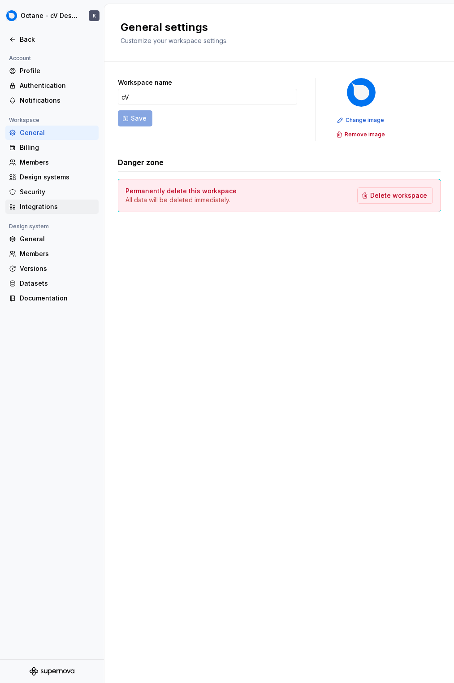
click at [57, 208] on div "Integrations" at bounding box center [57, 206] width 75 height 9
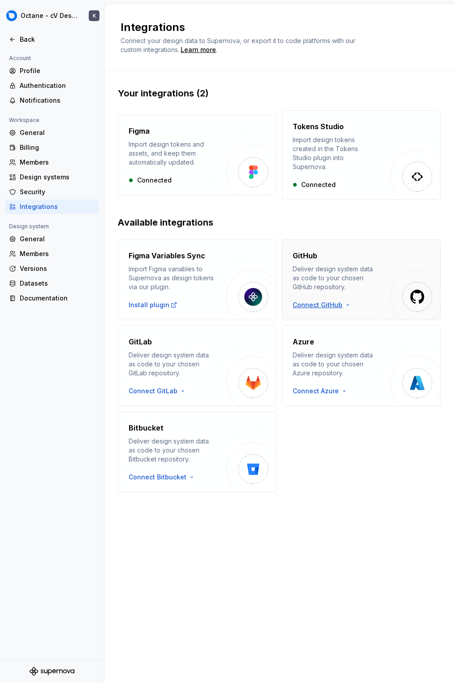
click at [321, 295] on html "Octane - cV Design System K Back Account Profile Authentication Notifications W…" at bounding box center [227, 341] width 454 height 683
click at [326, 315] on div "Sign in with OAuth" at bounding box center [345, 311] width 92 height 9
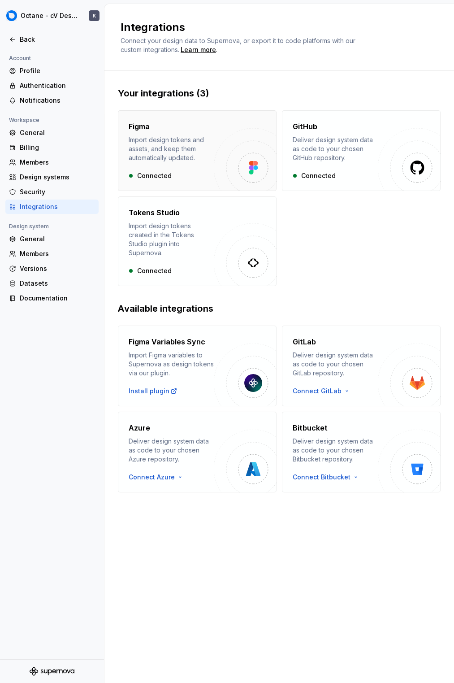
drag, startPoint x: 353, startPoint y: 245, endPoint x: 212, endPoint y: 183, distance: 154.1
click at [352, 245] on div "Figma Import design tokens and assets, and keep them automatically updated. Con…" at bounding box center [279, 198] width 323 height 176
click at [47, 43] on div "Back" at bounding box center [57, 39] width 75 height 9
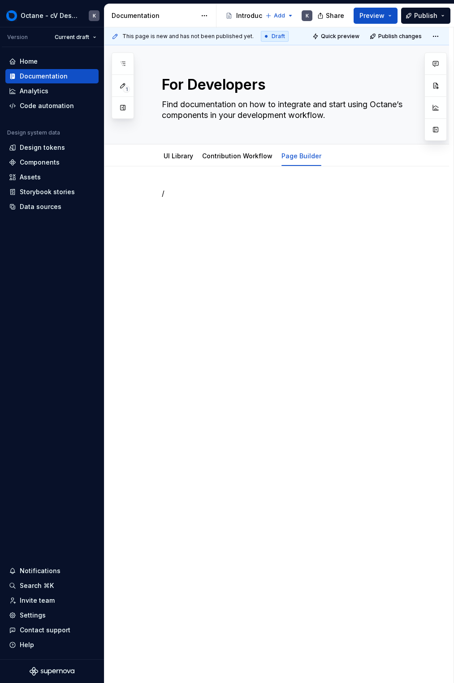
type textarea "*"
click at [242, 197] on p "/" at bounding box center [288, 193] width 252 height 11
drag, startPoint x: 176, startPoint y: 183, endPoint x: 196, endPoint y: 184, distance: 19.8
click at [182, 183] on div "This page is new and has not been published yet. Draft Quick preview Publish ch…" at bounding box center [279, 355] width 349 height 656
click at [196, 184] on div "/markdown" at bounding box center [277, 301] width 345 height 271
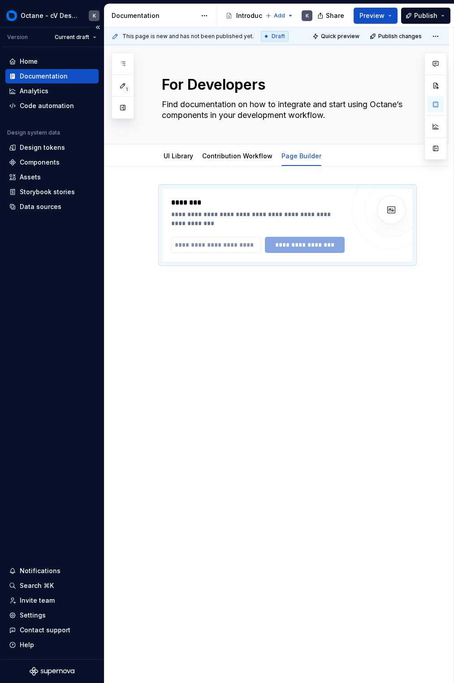
type textarea "*"
click at [223, 242] on input "text" at bounding box center [216, 245] width 90 height 16
drag, startPoint x: 213, startPoint y: 242, endPoint x: 218, endPoint y: 243, distance: 4.6
click at [213, 242] on input "text" at bounding box center [216, 245] width 90 height 16
paste input "**********"
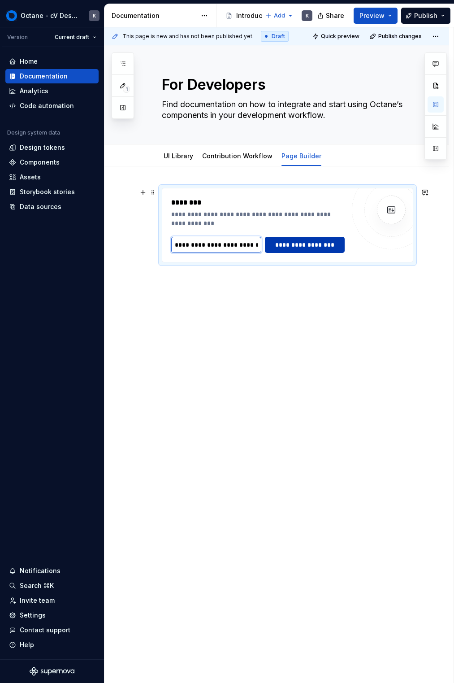
scroll to position [0, 569]
type input "**********"
click at [279, 243] on span "**********" at bounding box center [305, 244] width 68 height 9
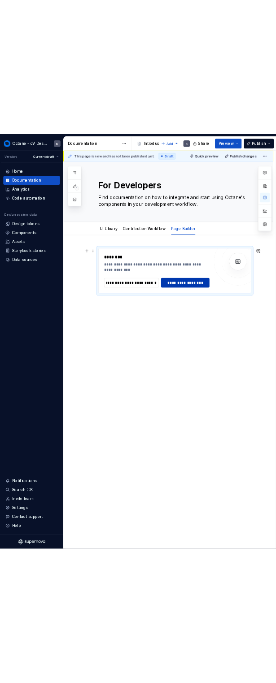
scroll to position [0, 0]
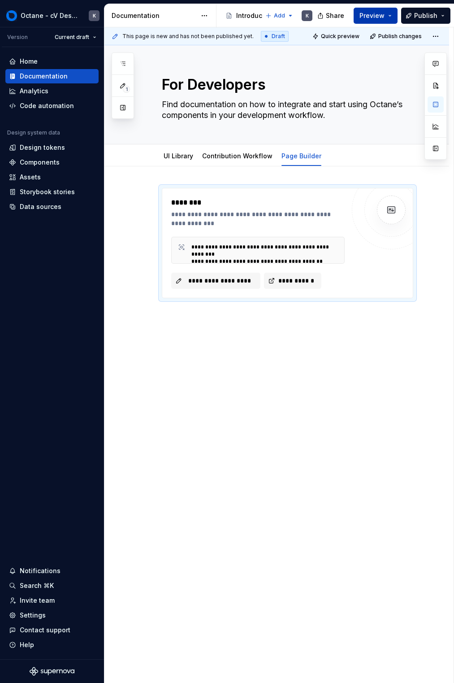
click at [377, 20] on button "Preview" at bounding box center [376, 16] width 44 height 16
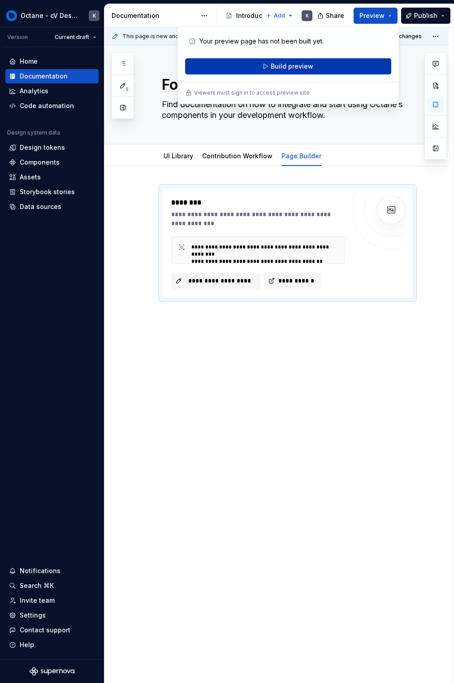
click at [328, 64] on button "Build preview" at bounding box center [288, 66] width 206 height 16
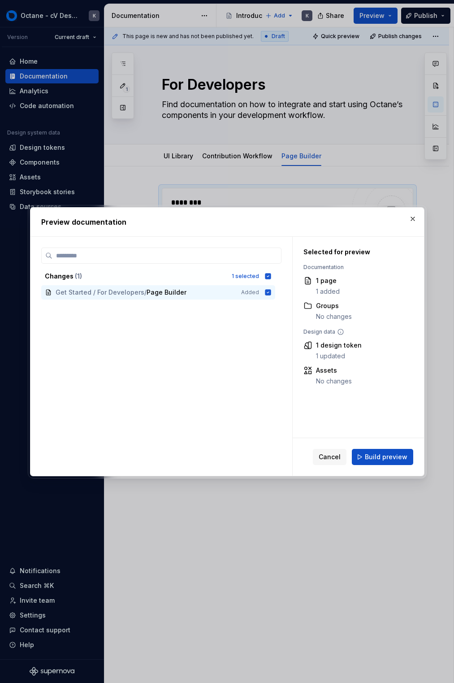
click at [371, 443] on div "Cancel Build preview" at bounding box center [358, 457] width 131 height 38
click at [377, 452] on button "Build preview" at bounding box center [382, 457] width 61 height 16
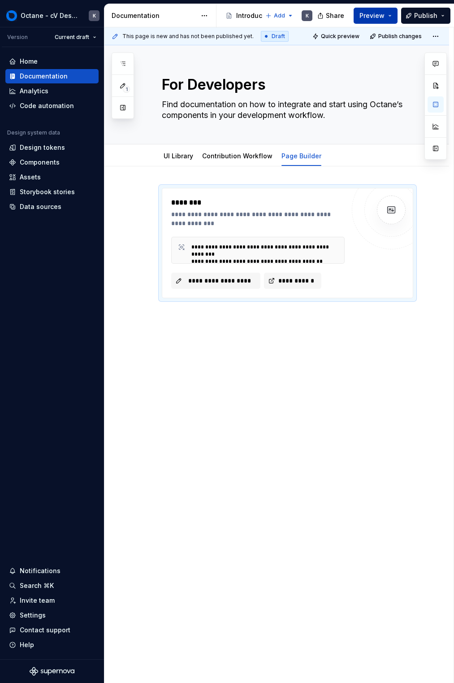
click at [370, 17] on span "Preview" at bounding box center [372, 15] width 25 height 9
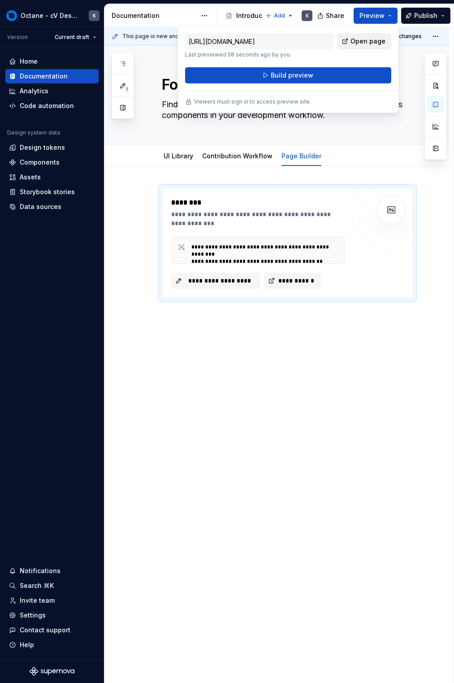
click at [367, 41] on span "Open page" at bounding box center [368, 41] width 35 height 9
click at [349, 44] on link "Open page" at bounding box center [365, 41] width 54 height 16
click at [356, 44] on span "Open page" at bounding box center [368, 41] width 35 height 9
click at [313, 52] on p "Last previewed 58 seconds ago by you." at bounding box center [259, 54] width 149 height 7
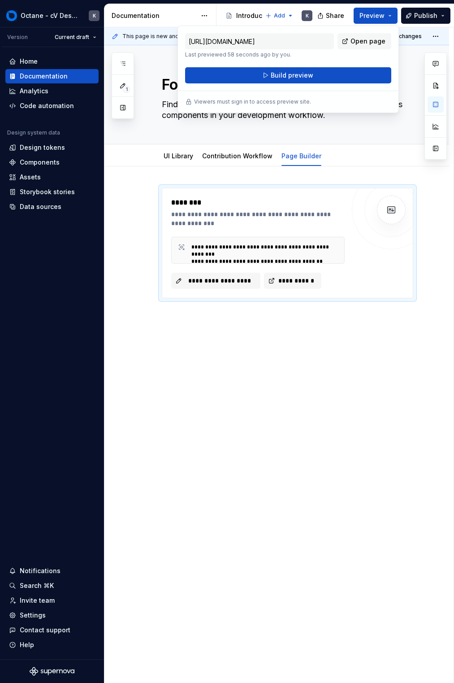
click at [313, 52] on p "Last previewed 58 seconds ago by you." at bounding box center [259, 54] width 149 height 7
click at [312, 75] on button "Build preview" at bounding box center [288, 75] width 206 height 16
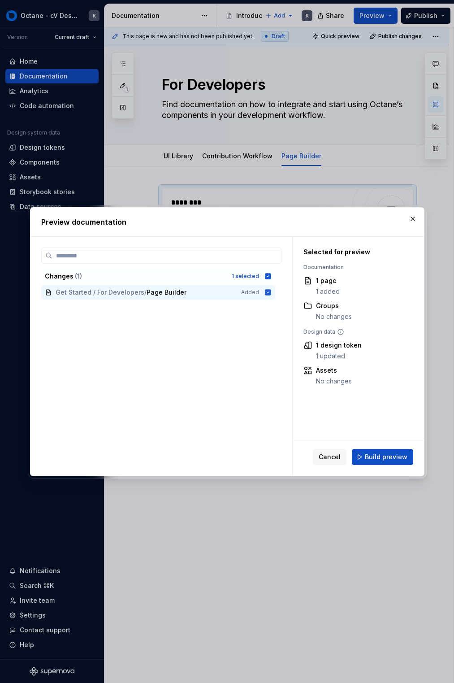
click at [393, 454] on span "Build preview" at bounding box center [386, 457] width 43 height 9
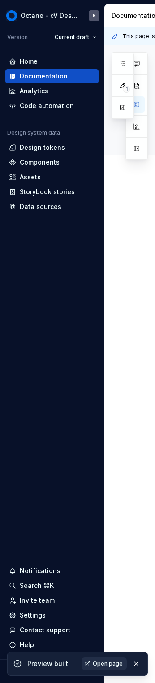
click at [104, 661] on span "Open page" at bounding box center [108, 663] width 30 height 7
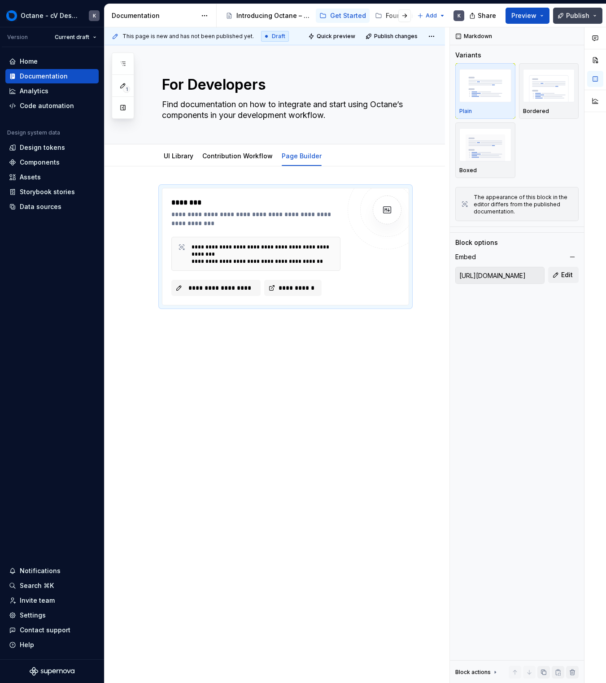
click at [560, 13] on button "Publish" at bounding box center [577, 16] width 49 height 16
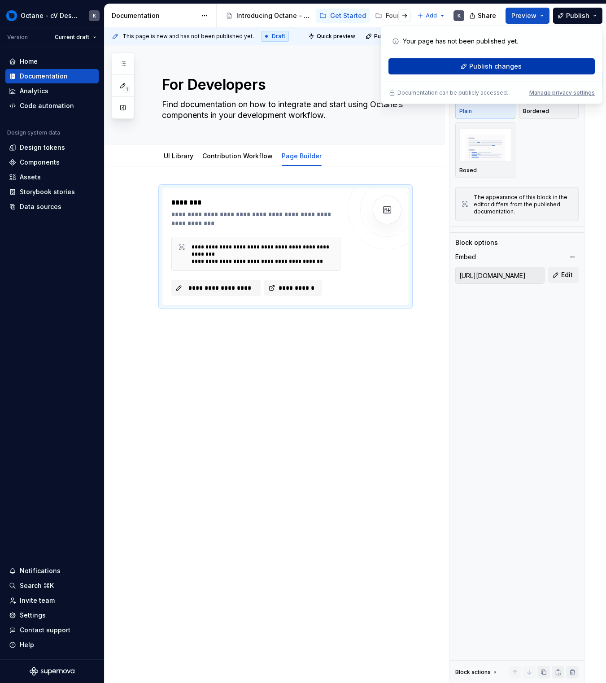
click at [511, 73] on button "Publish changes" at bounding box center [492, 66] width 206 height 16
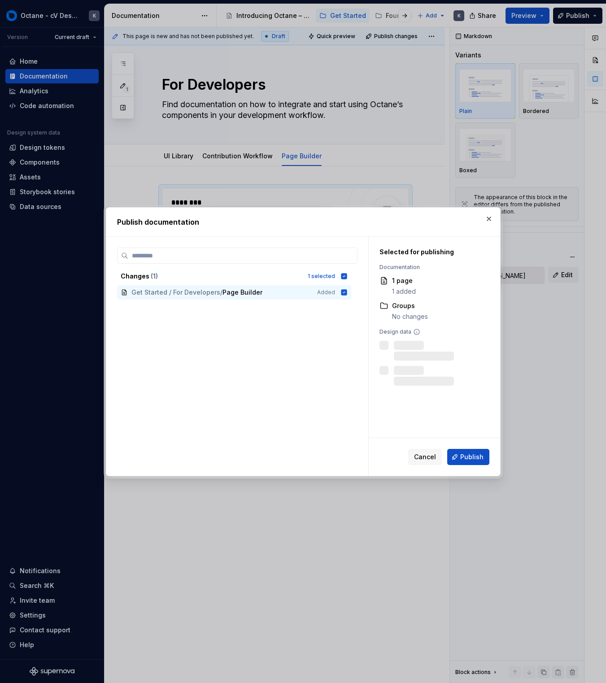
click at [479, 447] on div "Cancel Publish" at bounding box center [434, 457] width 131 height 38
click at [484, 458] on button "Publish" at bounding box center [468, 457] width 42 height 16
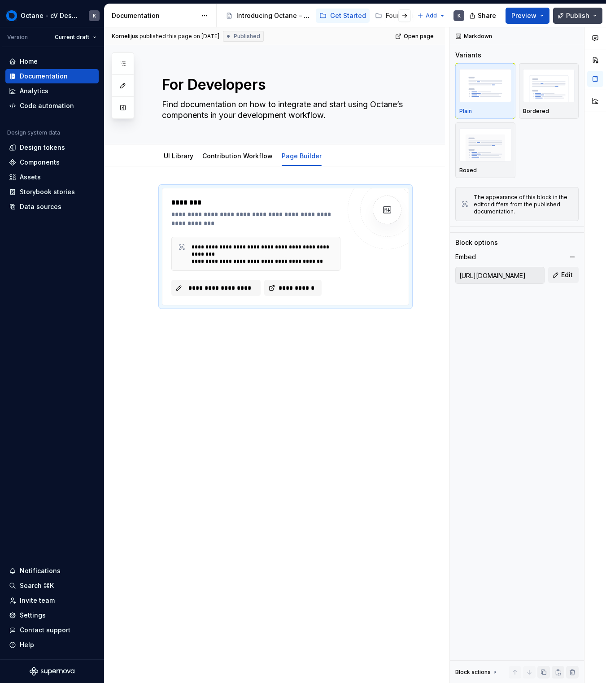
drag, startPoint x: 580, startPoint y: 19, endPoint x: 577, endPoint y: 23, distance: 4.9
click at [560, 19] on span "Publish" at bounding box center [577, 15] width 23 height 9
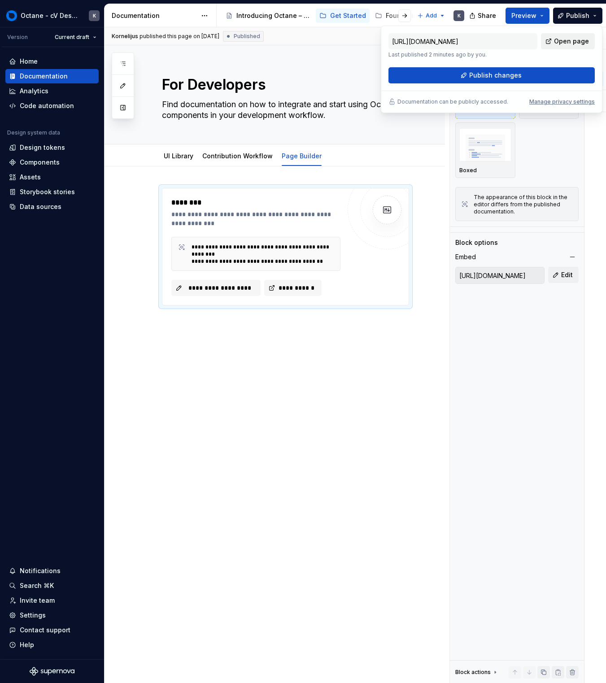
click at [560, 38] on span "Open page" at bounding box center [571, 41] width 35 height 9
type textarea "*"
